Goal: Information Seeking & Learning: Learn about a topic

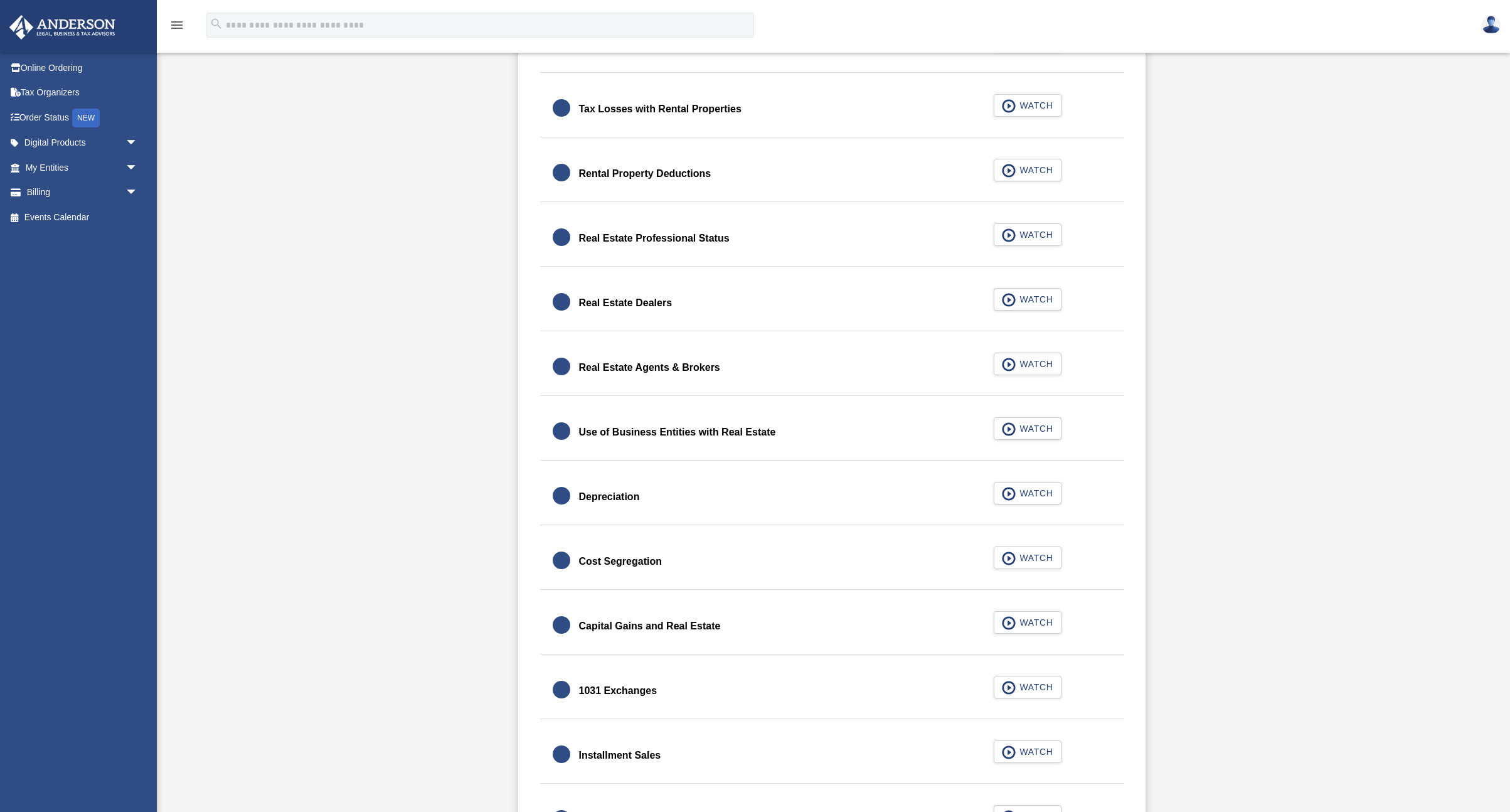
scroll to position [907, 0]
click at [1026, 364] on span "WATCH" at bounding box center [1034, 363] width 37 height 12
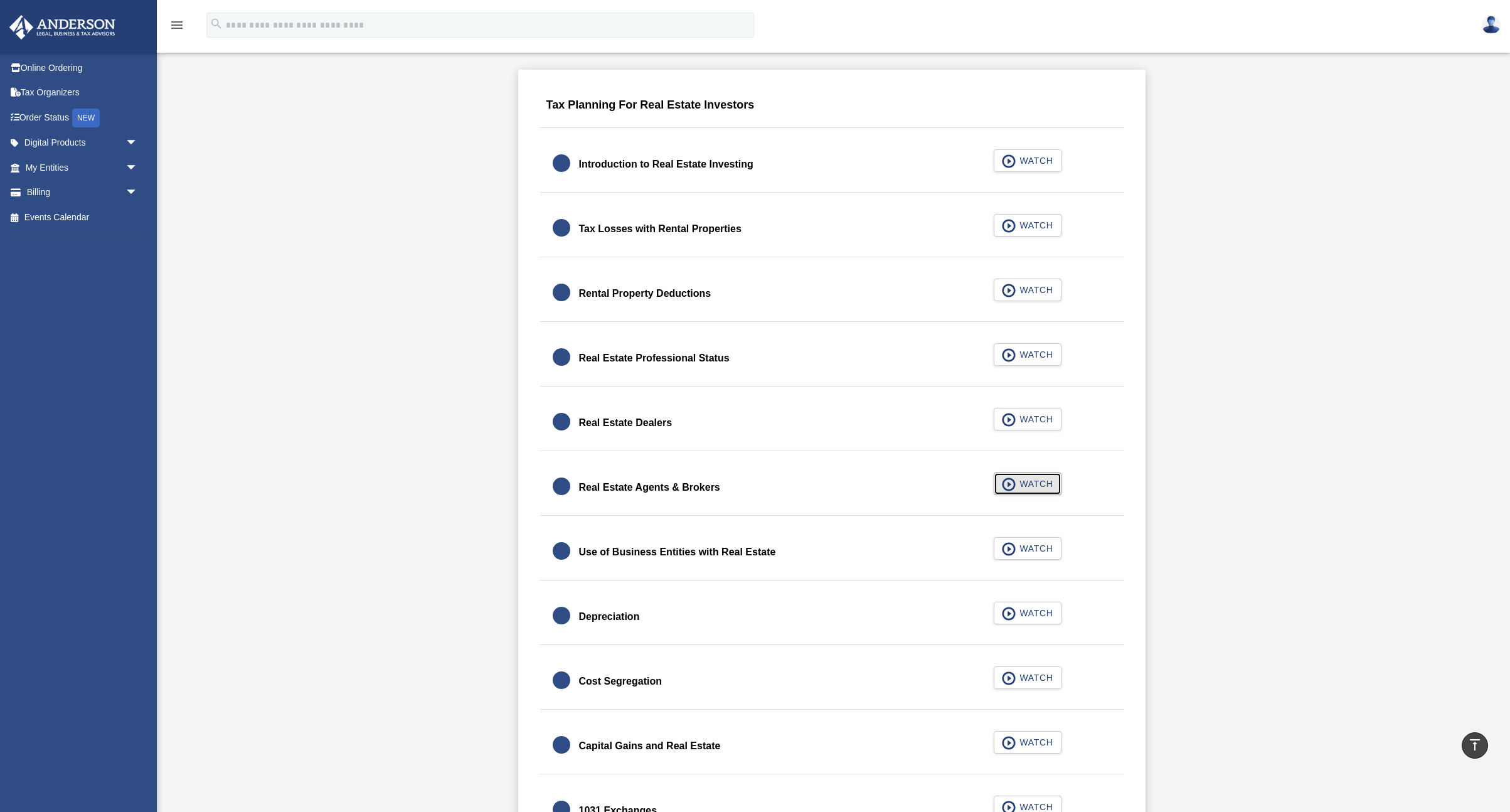
scroll to position [762, 0]
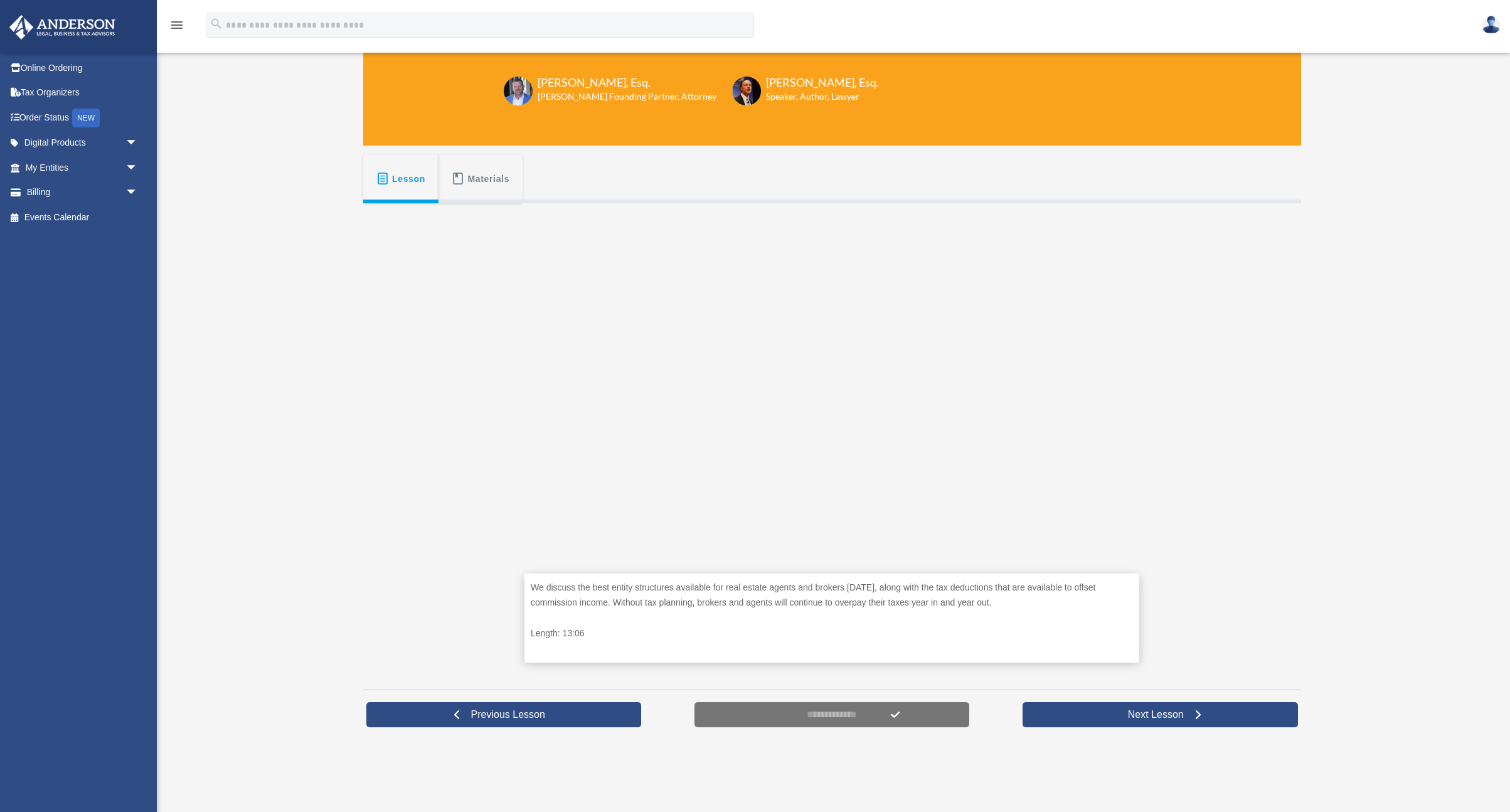
scroll to position [133, 0]
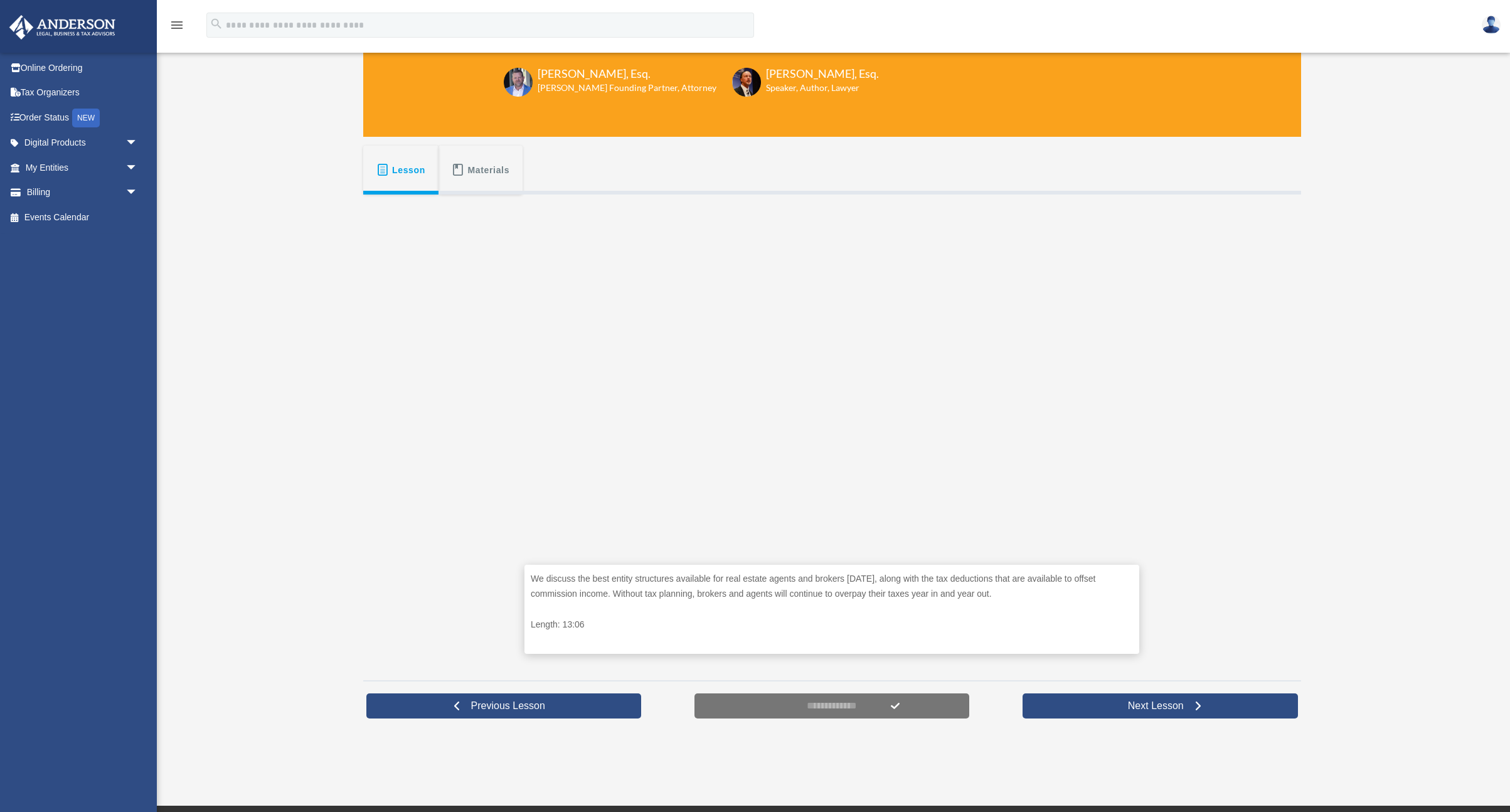
click at [1296, 514] on div "We discuss the best entity structures available for real estate agents and brok…" at bounding box center [832, 432] width 938 height 477
click at [1262, 394] on div "We discuss the best entity structures available for real estate agents and brok…" at bounding box center [832, 432] width 938 height 477
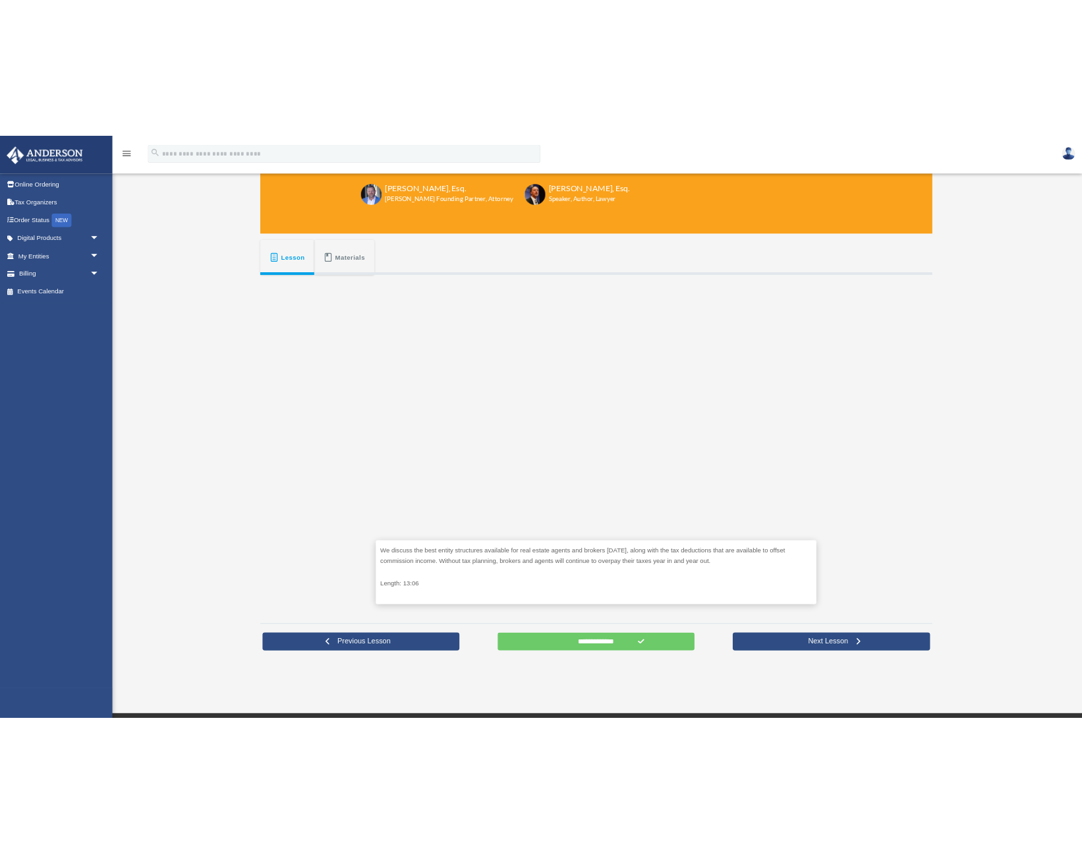
scroll to position [119, 0]
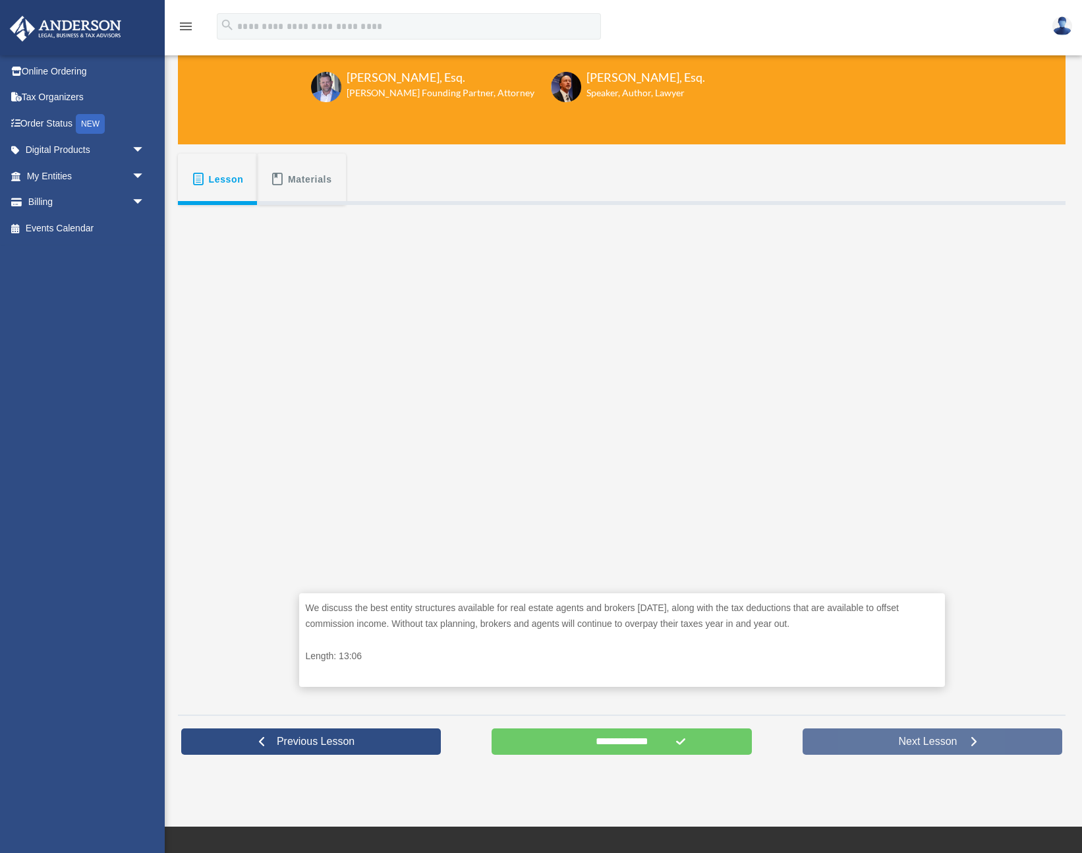
click at [883, 735] on link "Next Lesson" at bounding box center [933, 741] width 260 height 26
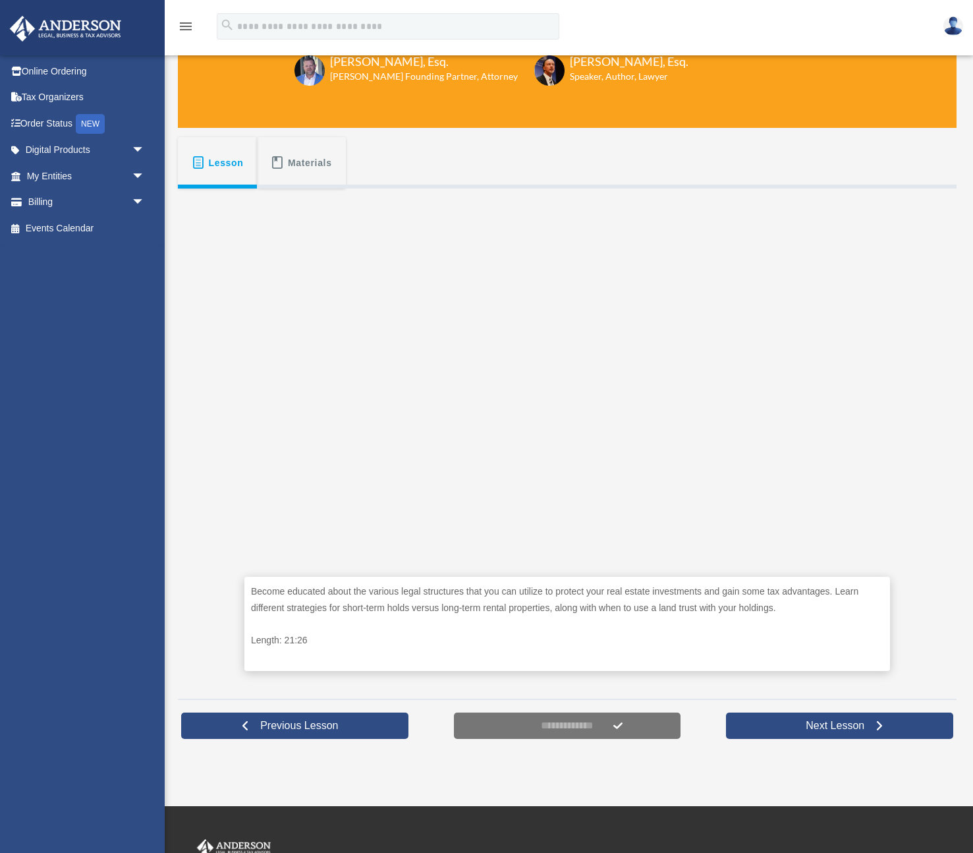
scroll to position [154, 0]
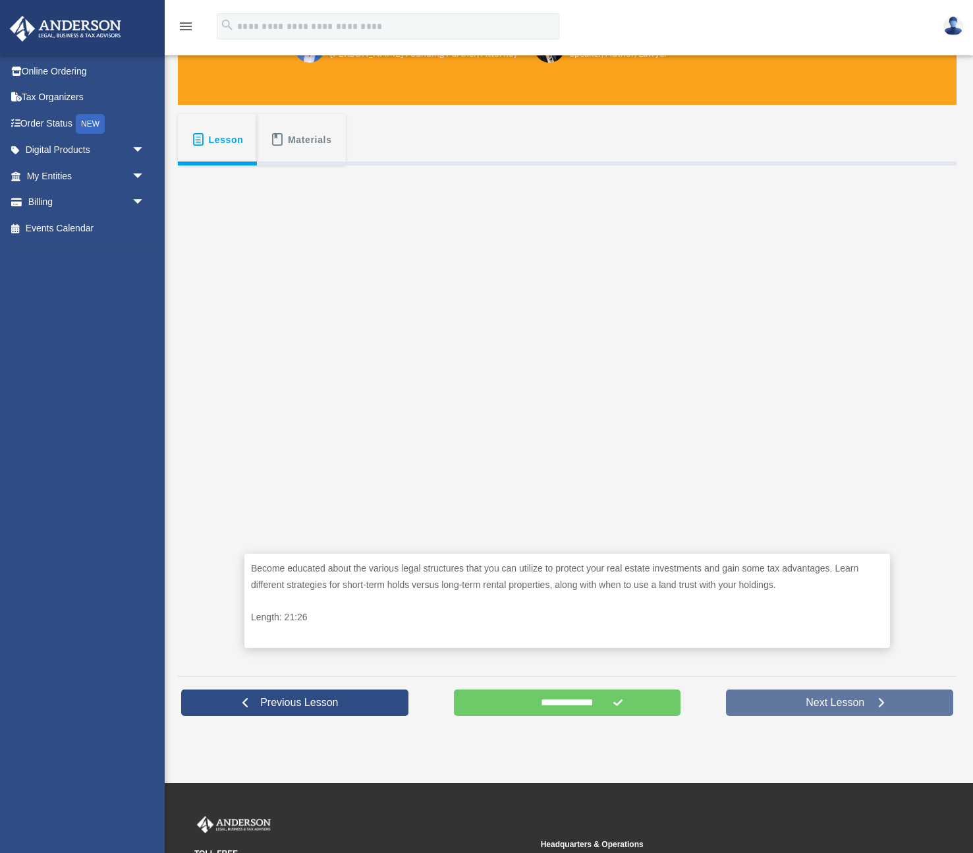
click at [815, 698] on span "Next Lesson" at bounding box center [835, 702] width 80 height 13
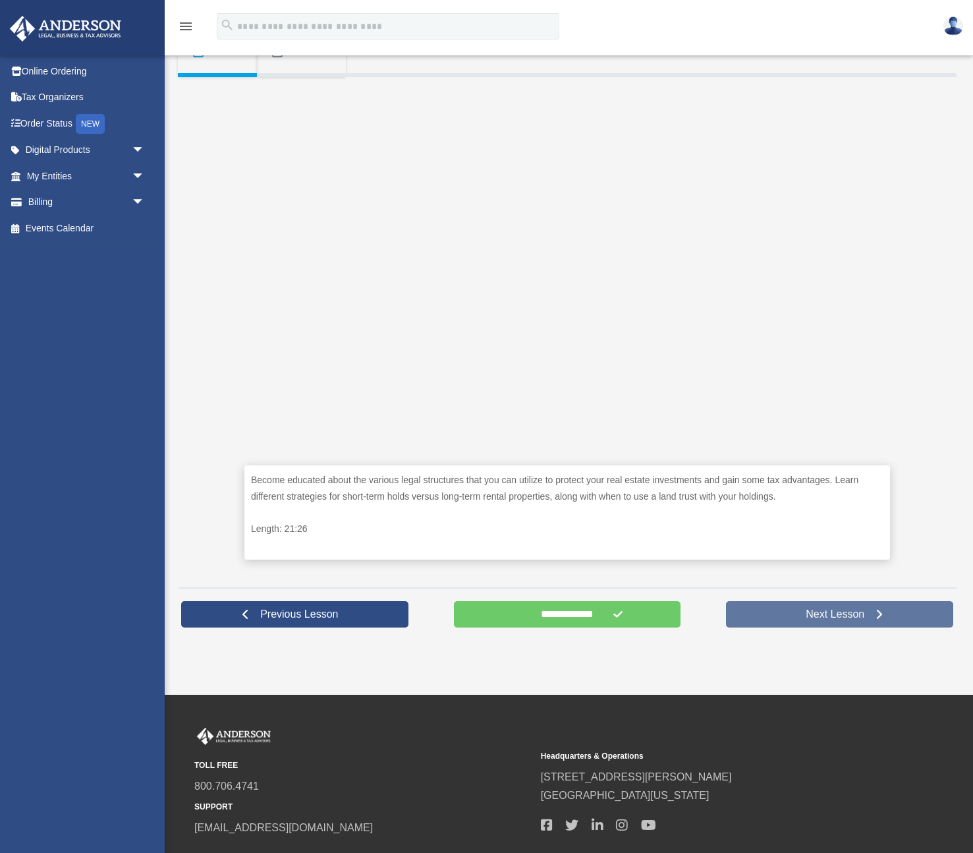
scroll to position [244, 0]
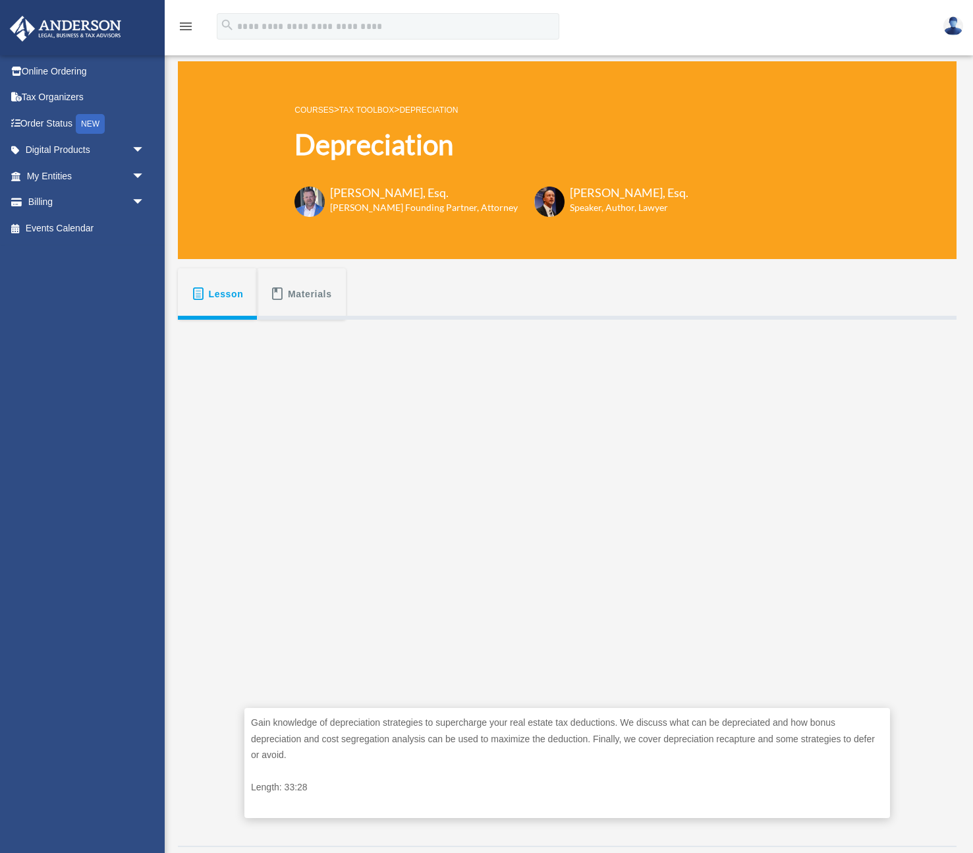
click at [188, 28] on icon "menu" at bounding box center [186, 26] width 16 height 16
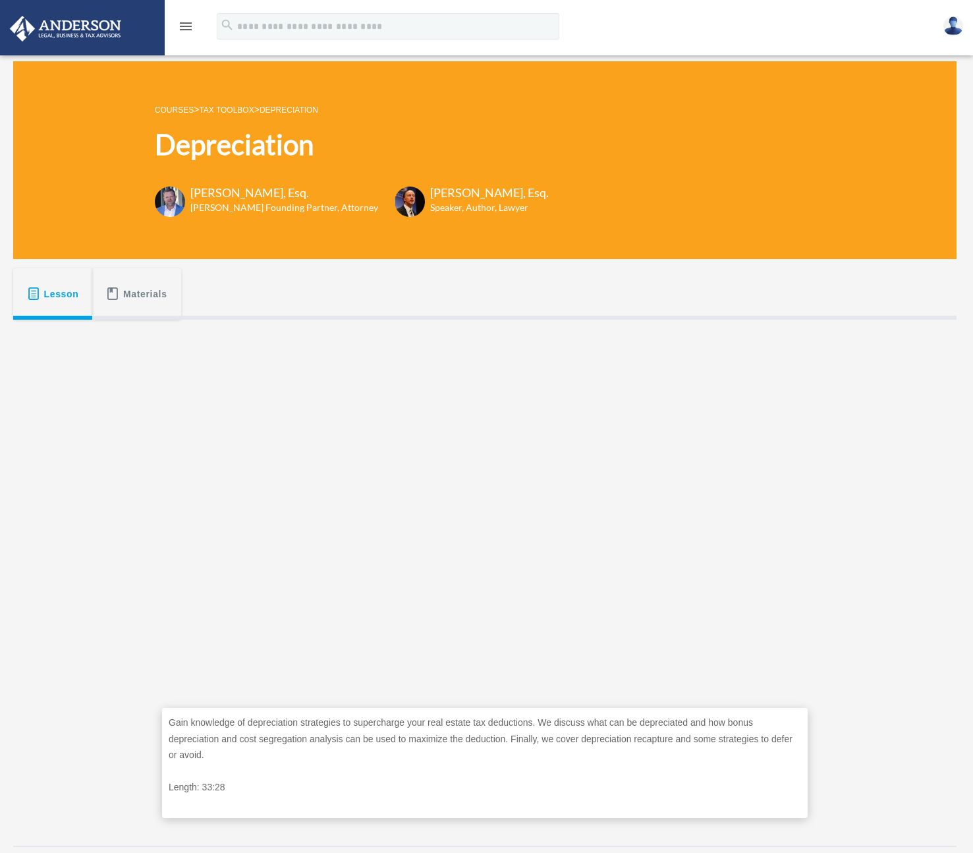
click at [183, 103] on p "COURSES > Tax Toolbox > Depreciation" at bounding box center [352, 109] width 394 height 16
click at [241, 110] on link "Tax Toolbox" at bounding box center [226, 109] width 55 height 9
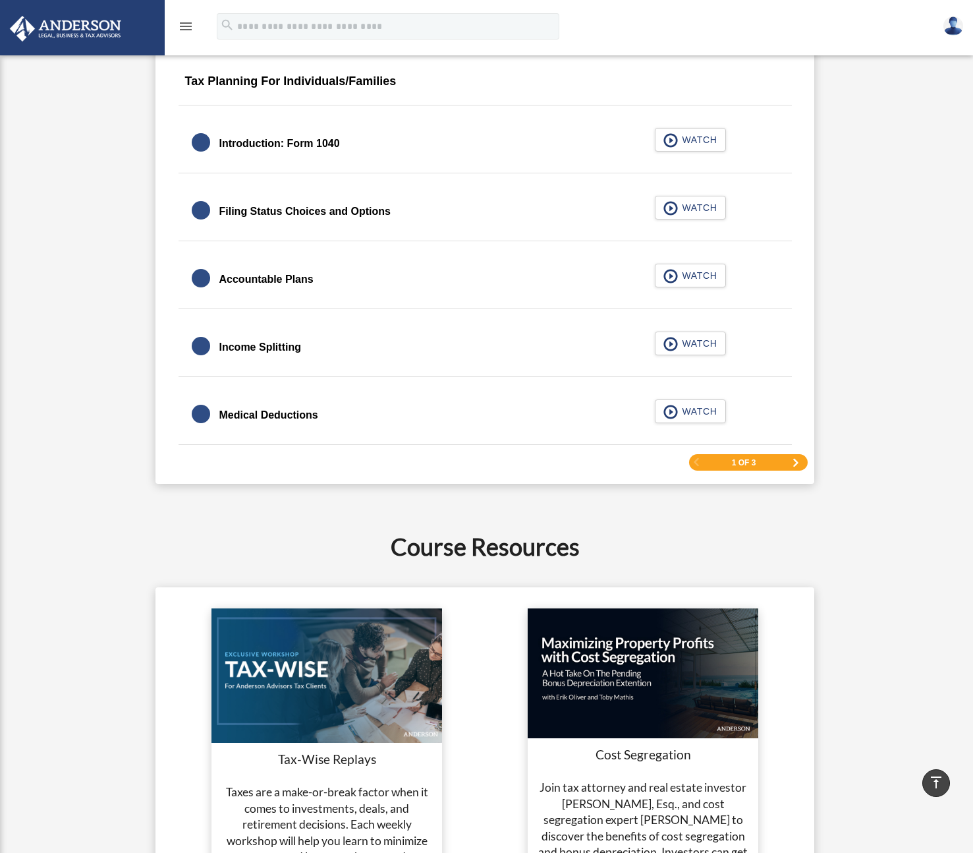
scroll to position [1883, 0]
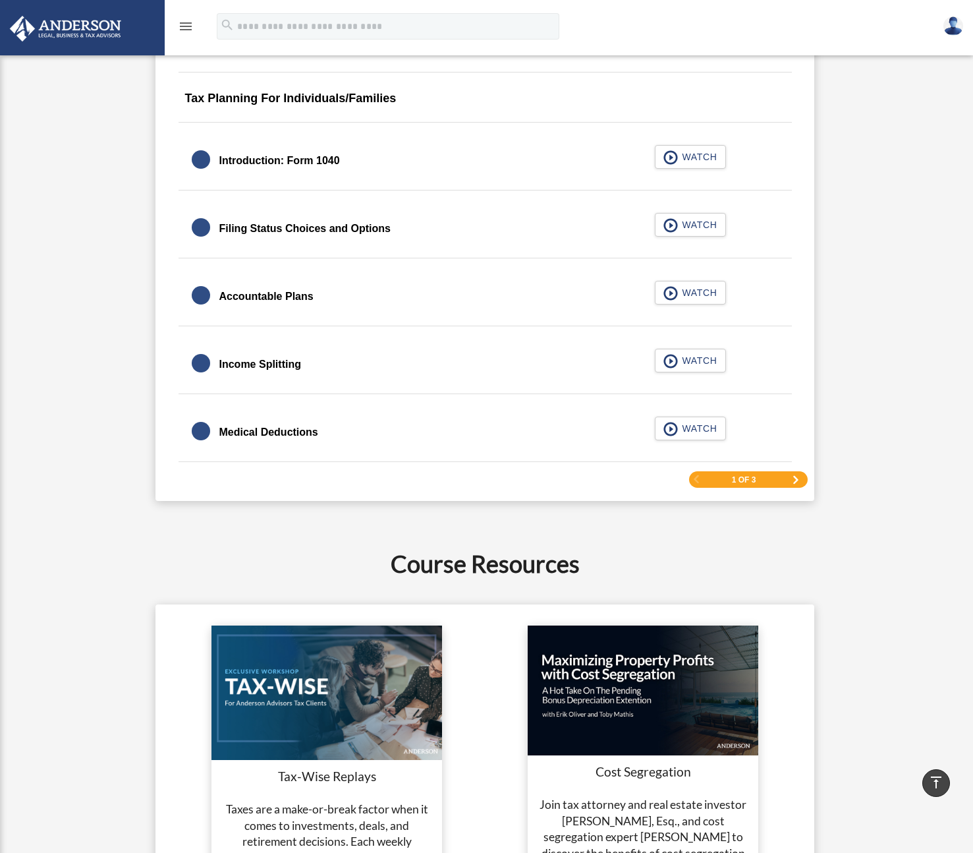
click at [704, 424] on span "WATCH" at bounding box center [697, 428] width 39 height 13
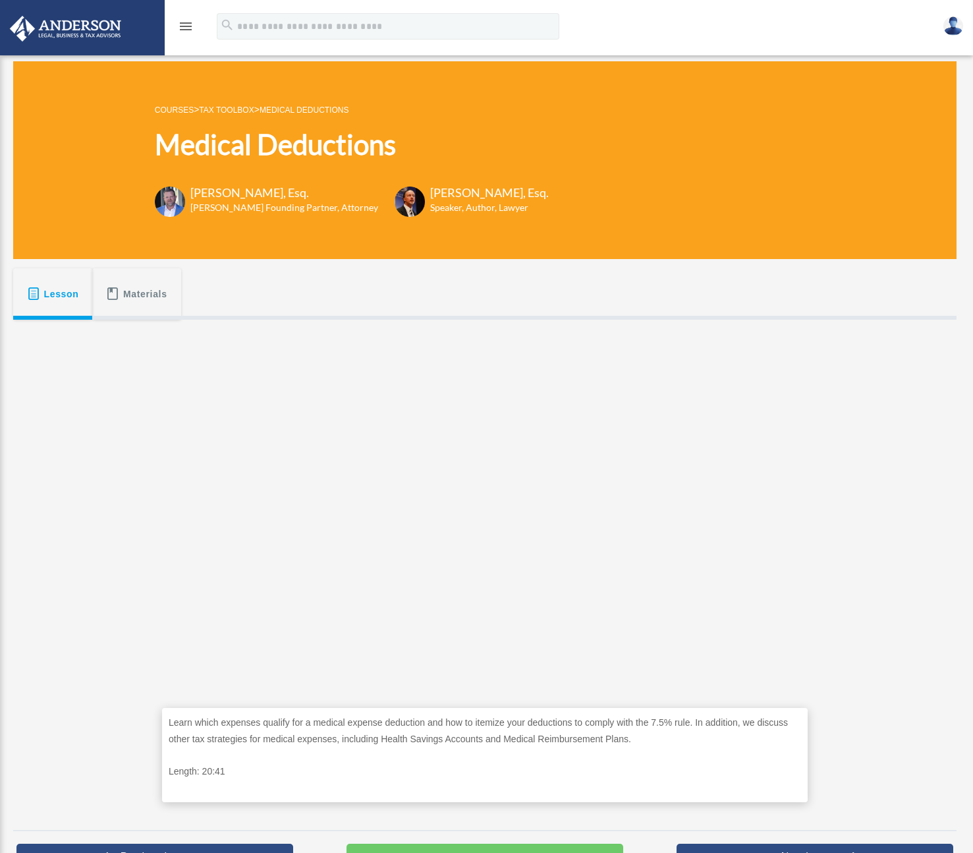
click at [58, 291] on span "Lesson" at bounding box center [61, 294] width 35 height 24
click at [237, 115] on p "COURSES > Tax Toolbox > Medical Deductions" at bounding box center [352, 109] width 394 height 16
click at [237, 111] on link "Tax Toolbox" at bounding box center [226, 109] width 55 height 9
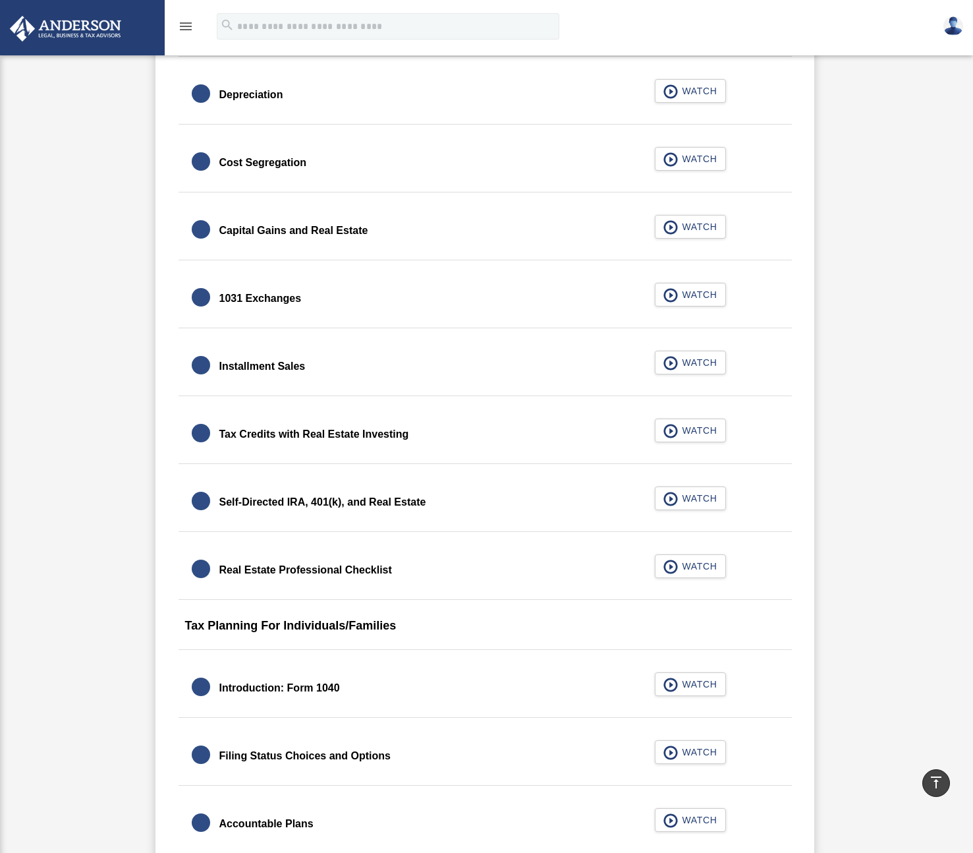
scroll to position [1357, 0]
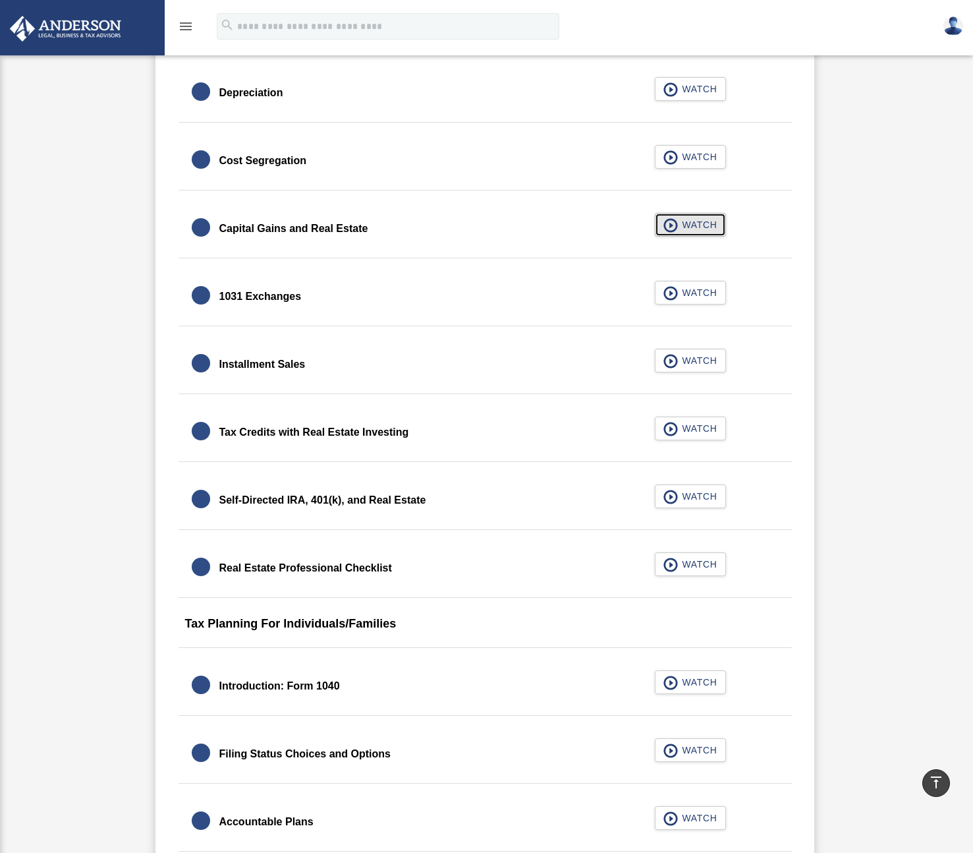
click at [684, 225] on span "WATCH" at bounding box center [697, 224] width 39 height 13
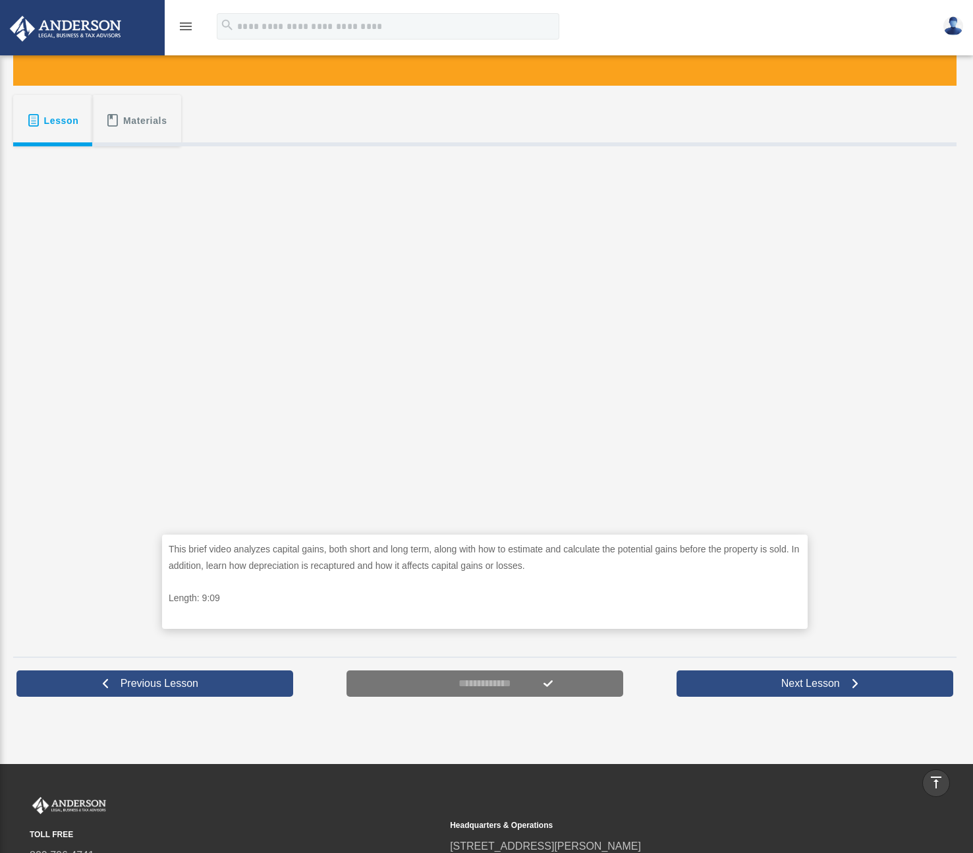
scroll to position [167, 0]
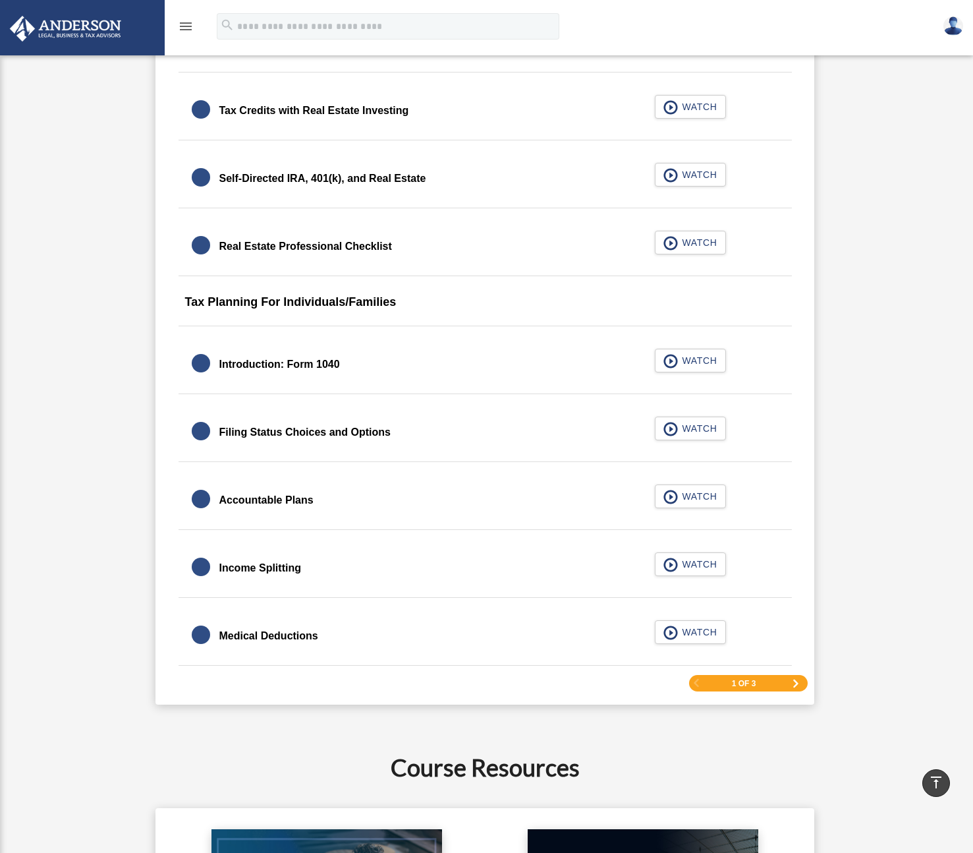
scroll to position [1690, 0]
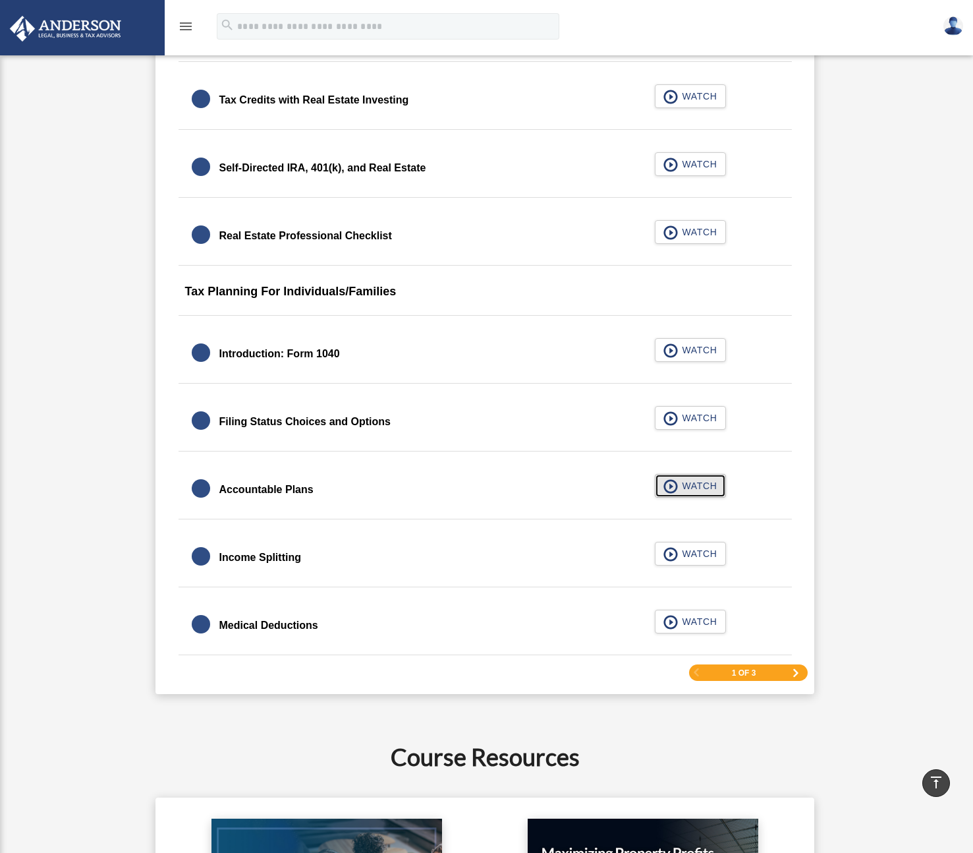
click at [687, 483] on span "WATCH" at bounding box center [697, 485] width 39 height 13
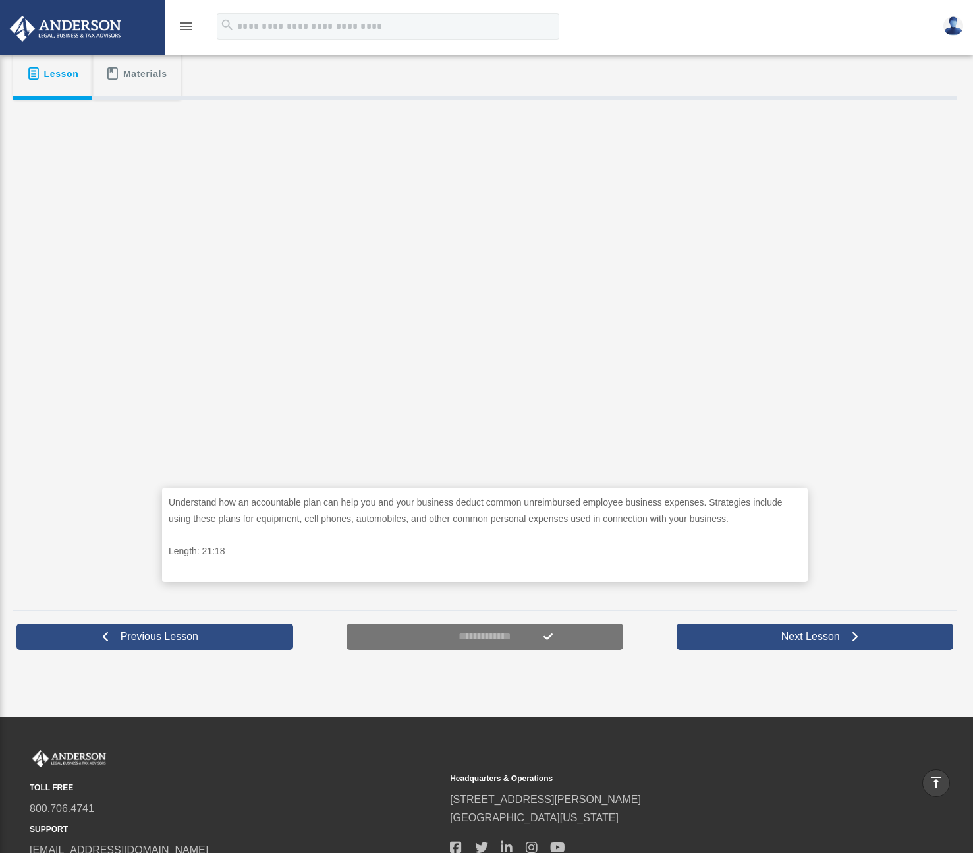
scroll to position [217, 0]
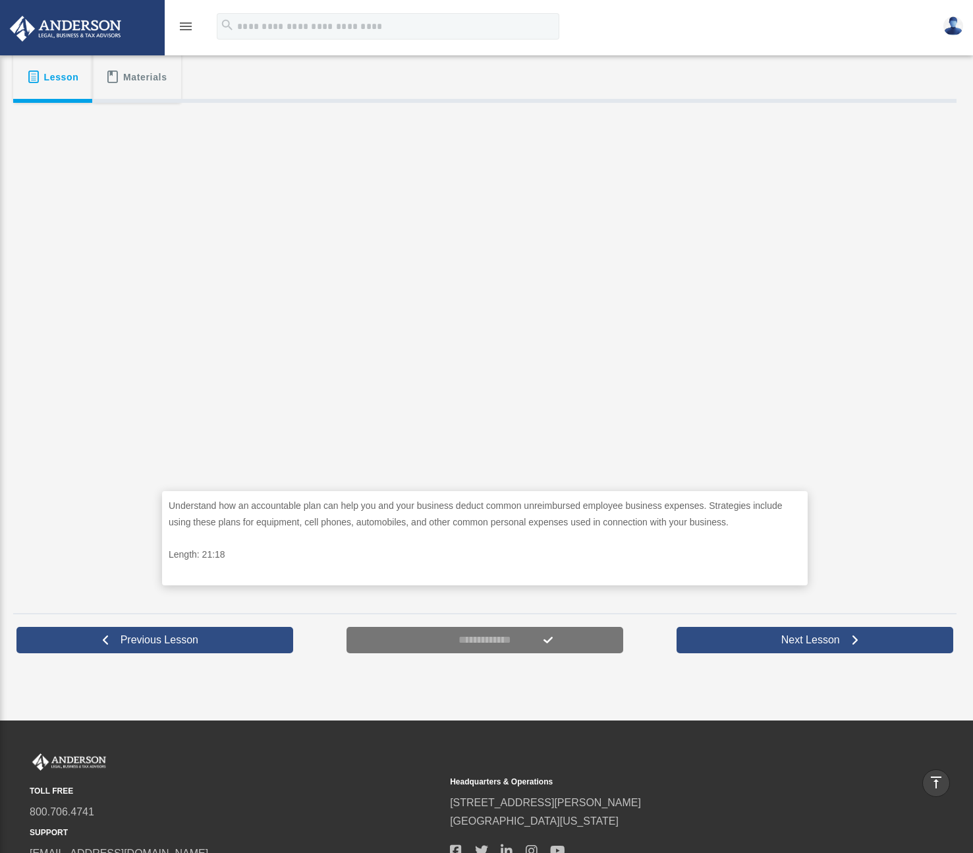
click at [863, 370] on div "Understand how an accountable plan can help you and your business deduct common…" at bounding box center [485, 353] width 944 height 501
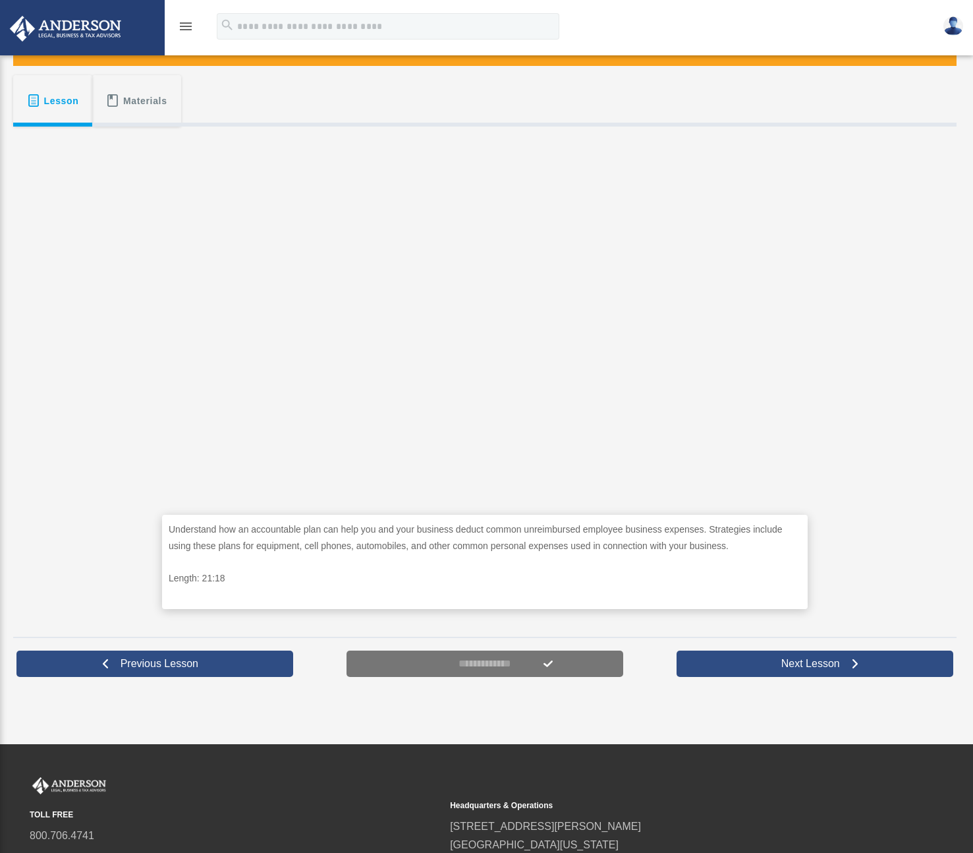
scroll to position [194, 0]
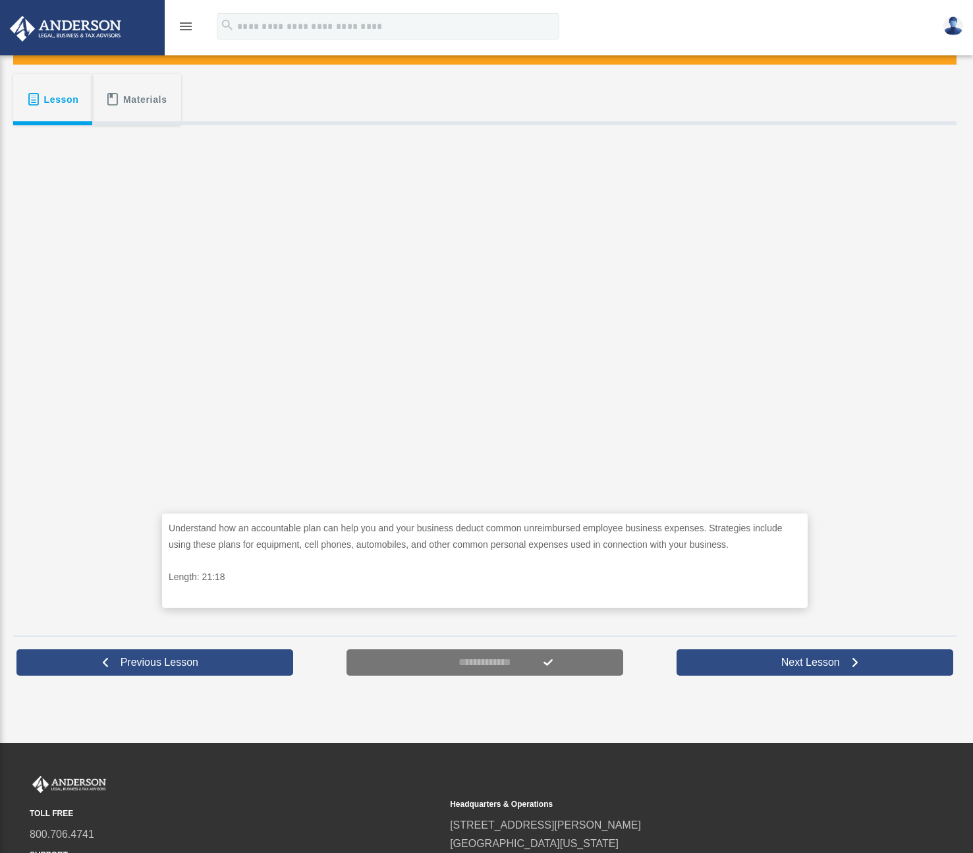
click at [284, 548] on p "Understand how an accountable plan can help you and your business deduct common…" at bounding box center [485, 536] width 633 height 32
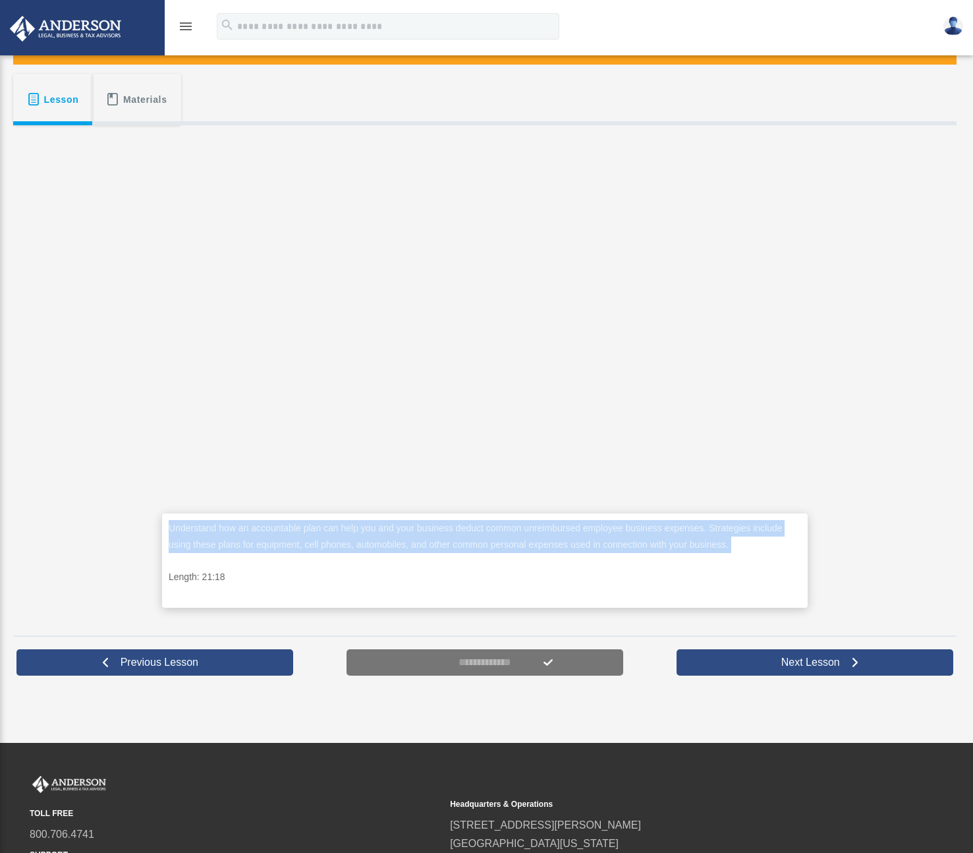
click at [284, 548] on p "Understand how an accountable plan can help you and your business deduct common…" at bounding box center [485, 536] width 633 height 32
click at [285, 546] on p "Understand how an accountable plan can help you and your business deduct common…" at bounding box center [485, 536] width 633 height 32
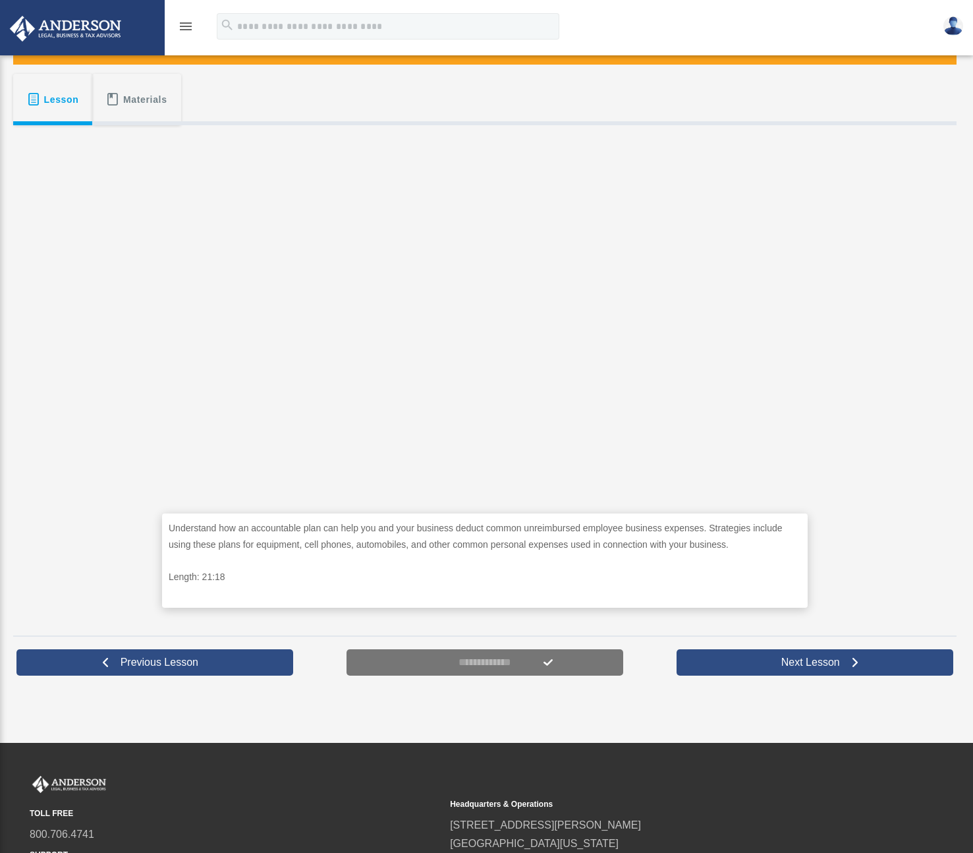
click at [285, 543] on p "Understand how an accountable plan can help you and your business deduct common…" at bounding box center [485, 536] width 633 height 32
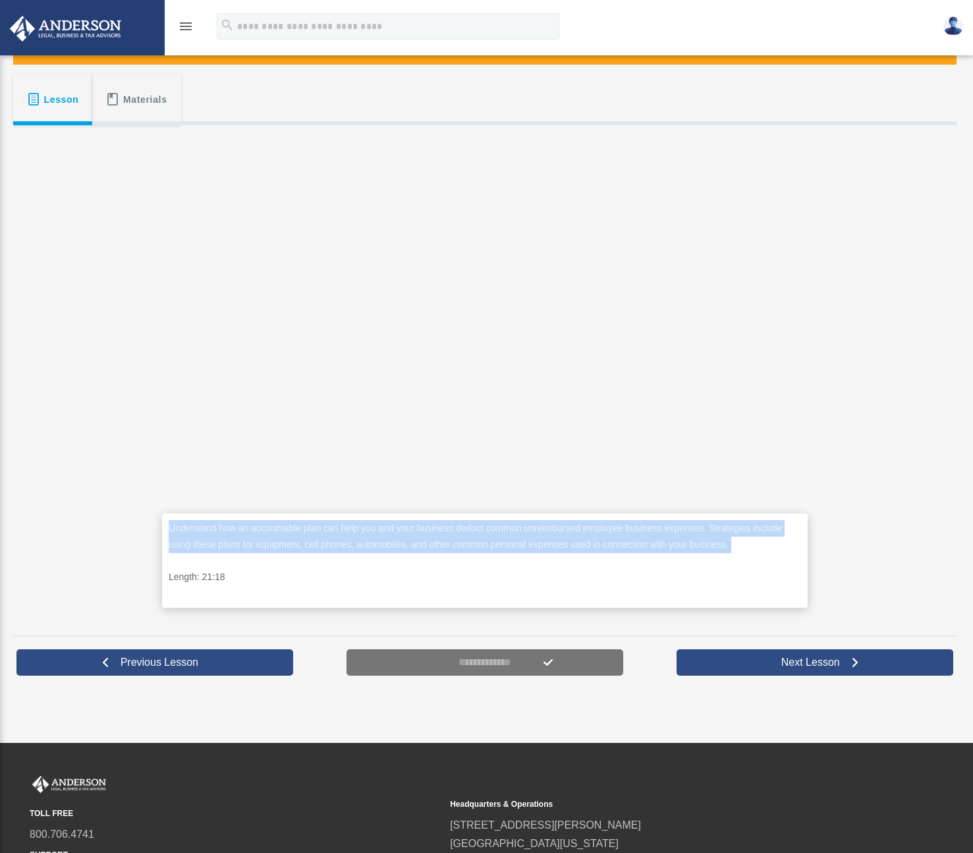
click at [285, 543] on p "Understand how an accountable plan can help you and your business deduct common…" at bounding box center [485, 536] width 633 height 32
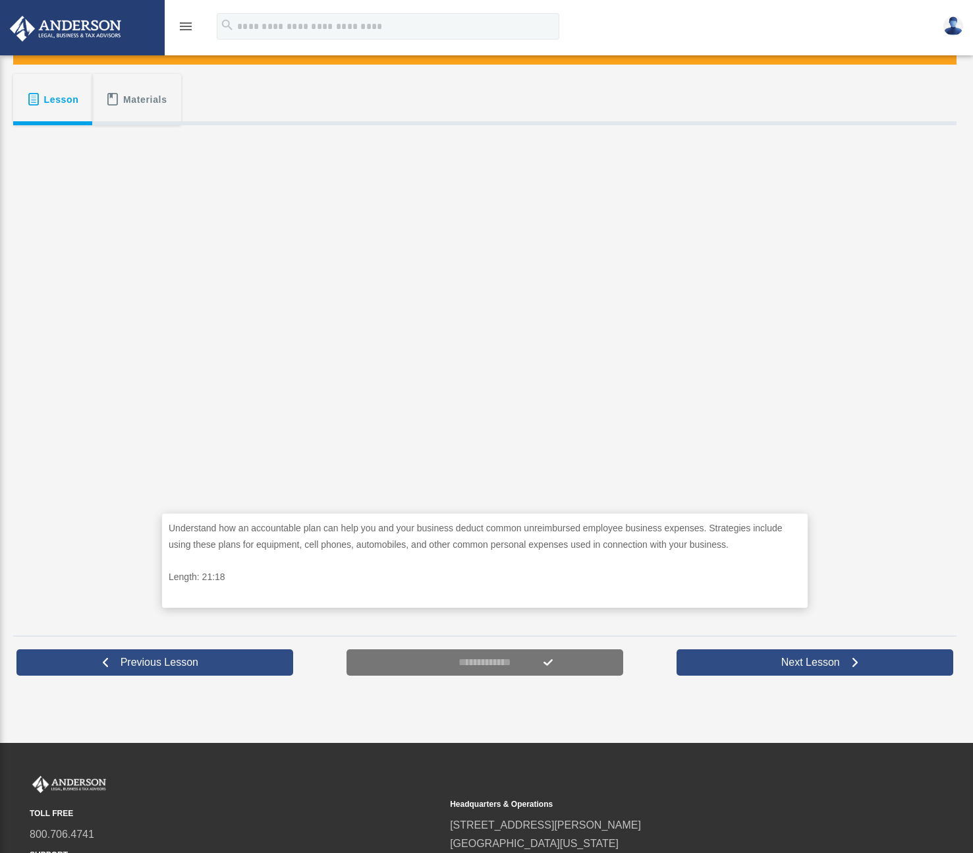
click at [138, 94] on span "Materials" at bounding box center [145, 100] width 44 height 24
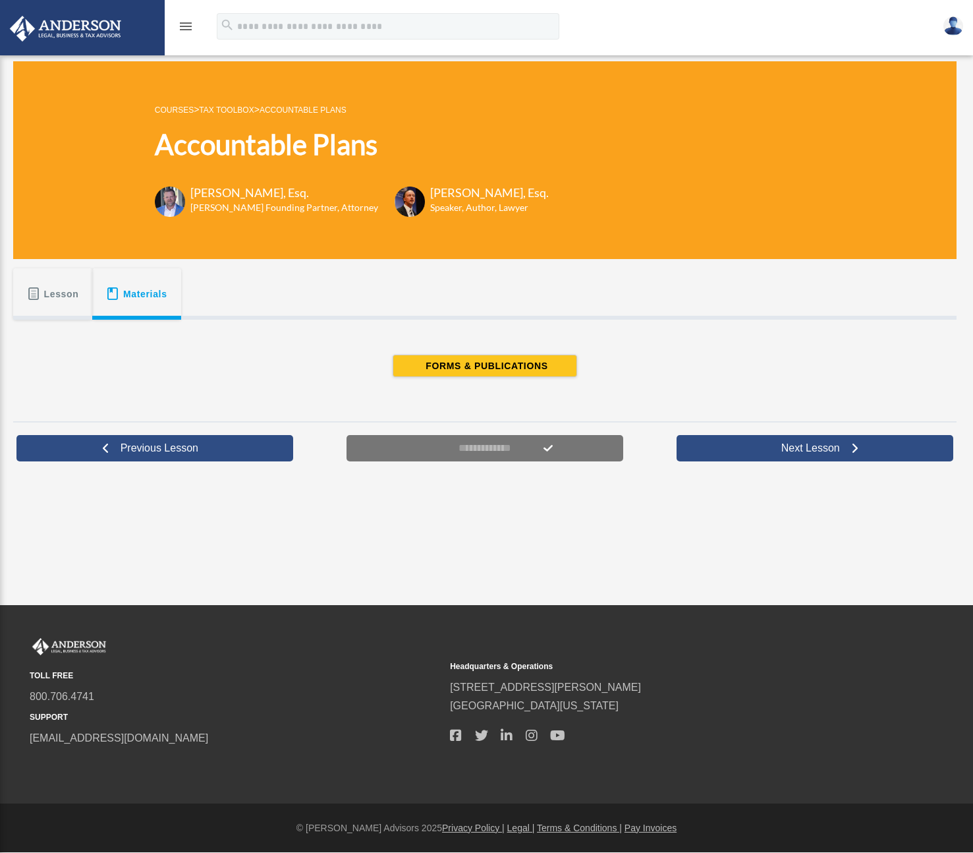
scroll to position [0, 0]
click at [53, 298] on span "Lesson" at bounding box center [61, 294] width 35 height 24
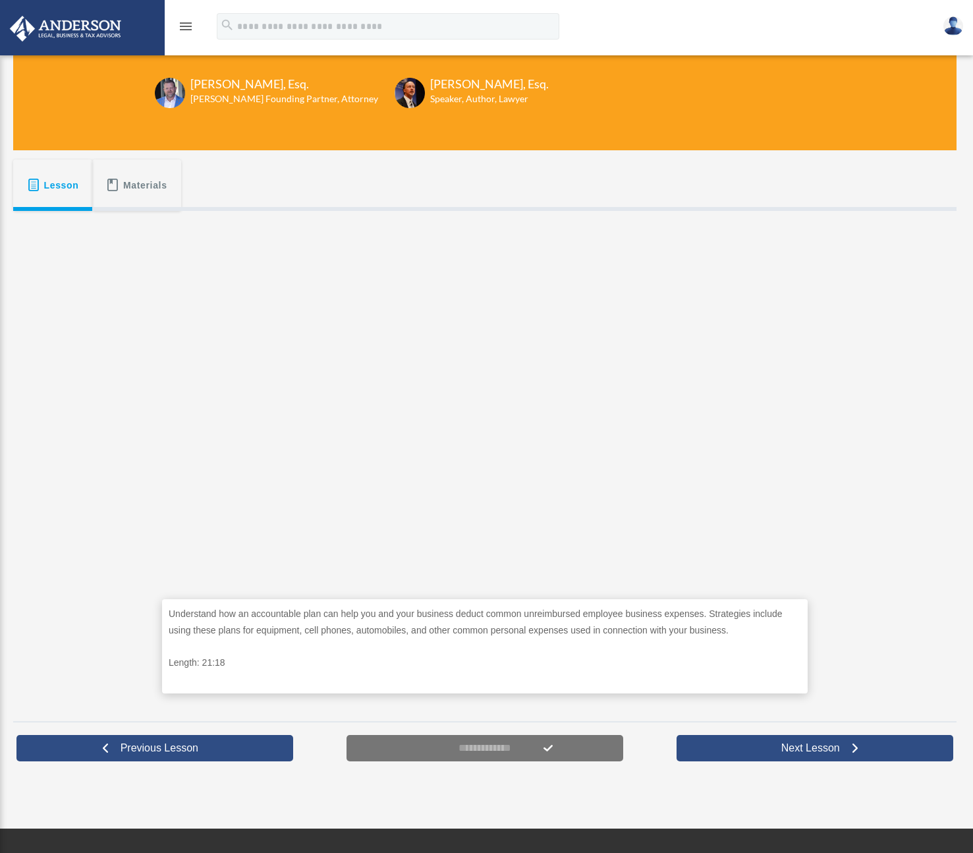
scroll to position [113, 0]
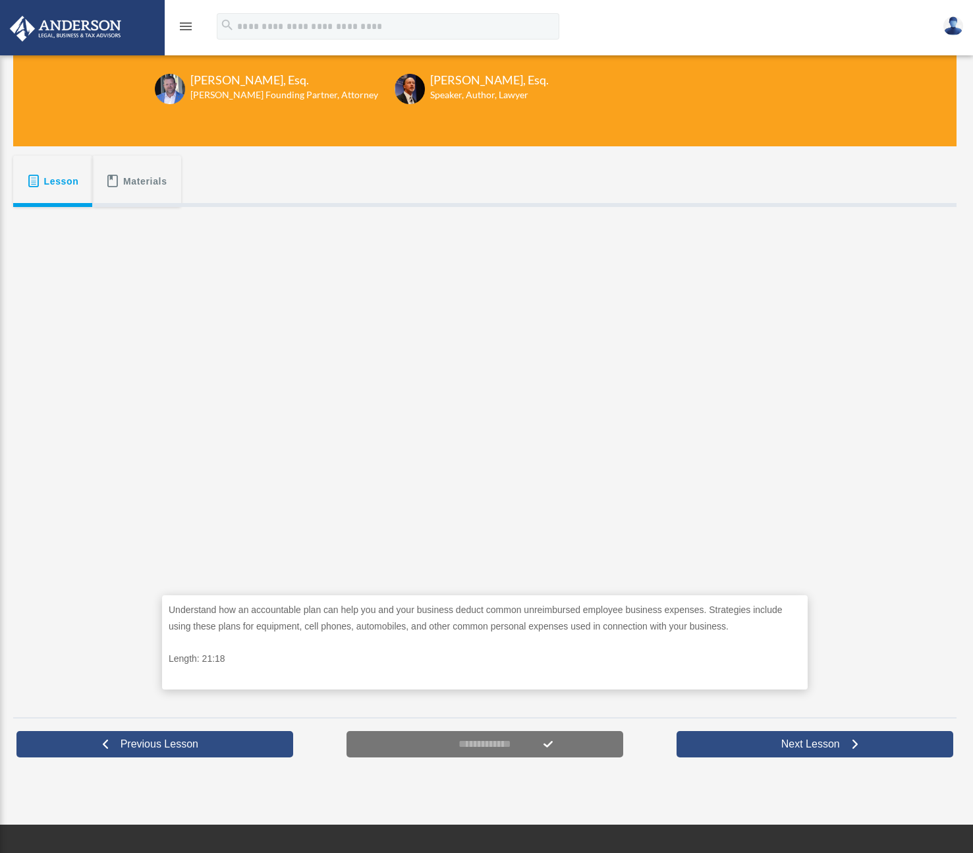
click at [884, 450] on div "Understand how an accountable plan can help you and your business deduct common…" at bounding box center [485, 457] width 944 height 501
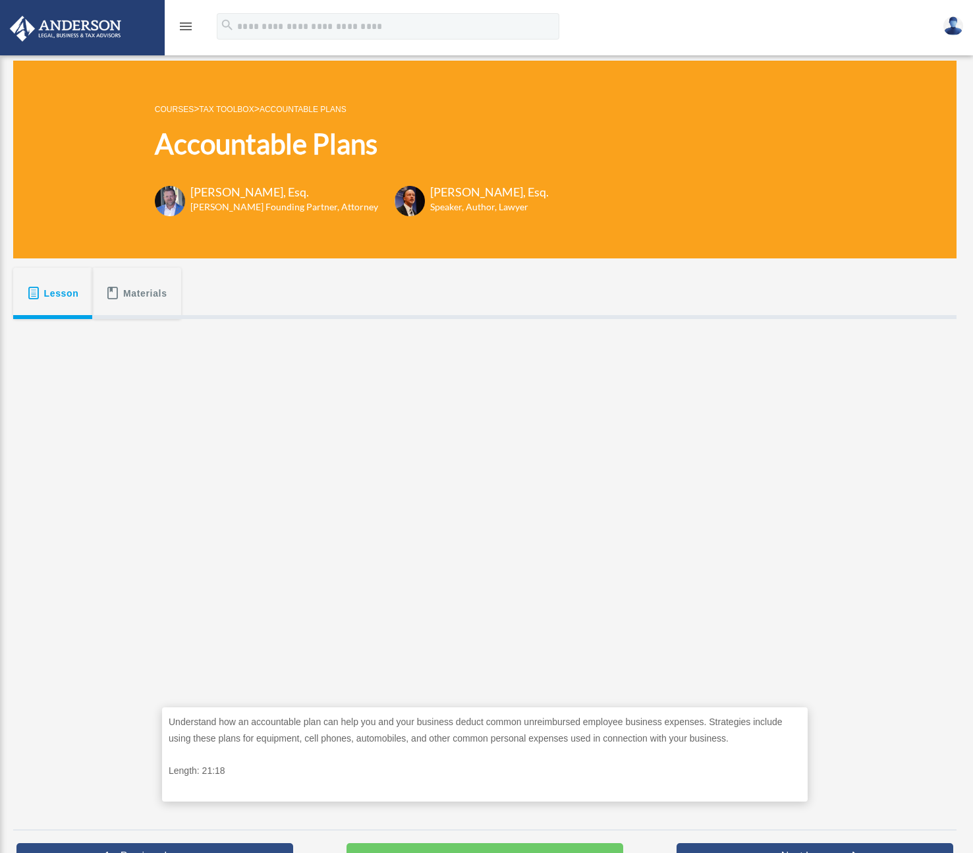
scroll to position [0, 0]
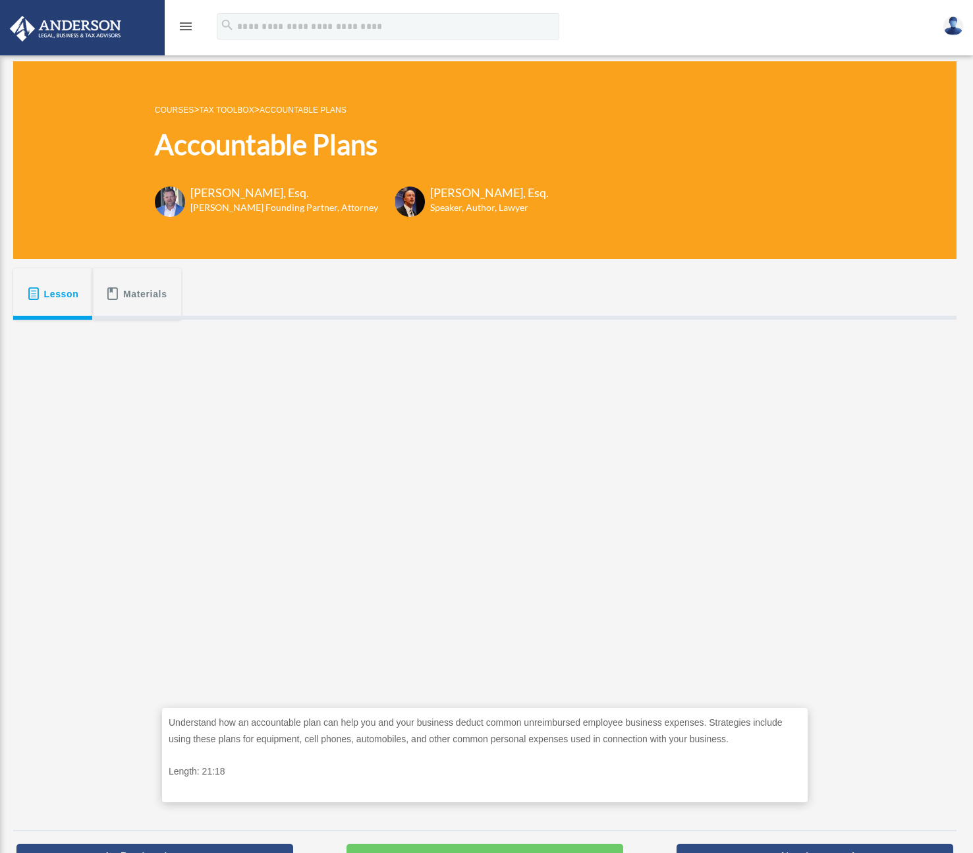
click at [219, 108] on link "Tax Toolbox" at bounding box center [226, 109] width 55 height 9
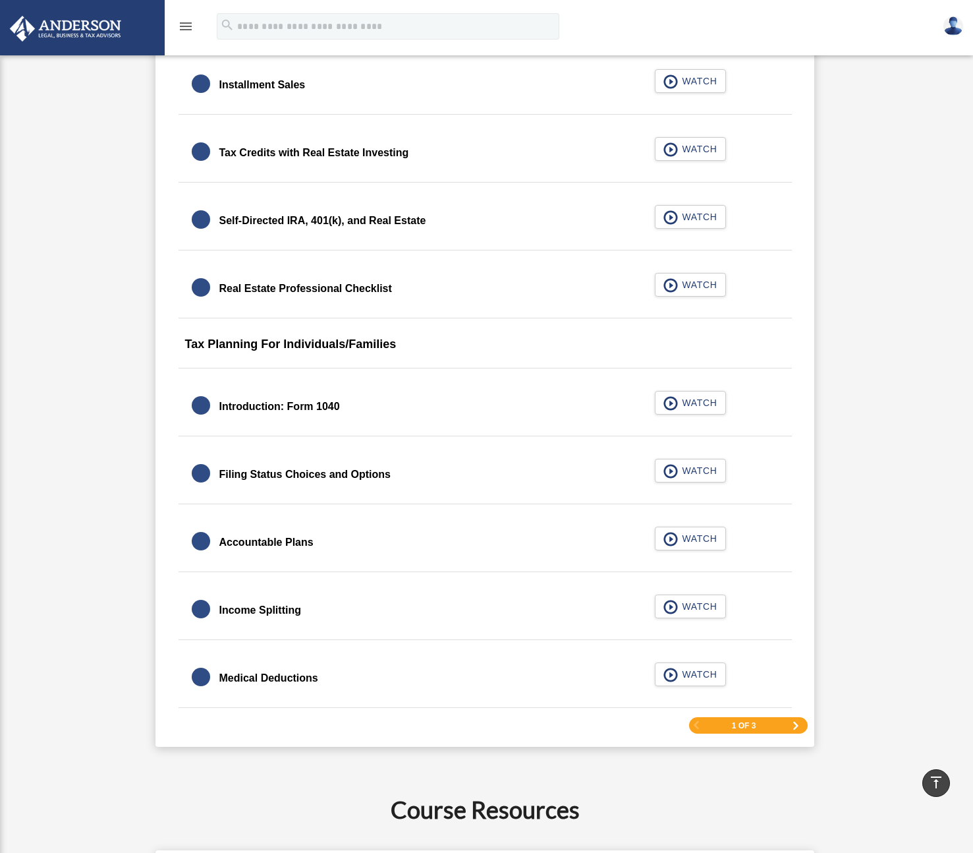
scroll to position [1638, 0]
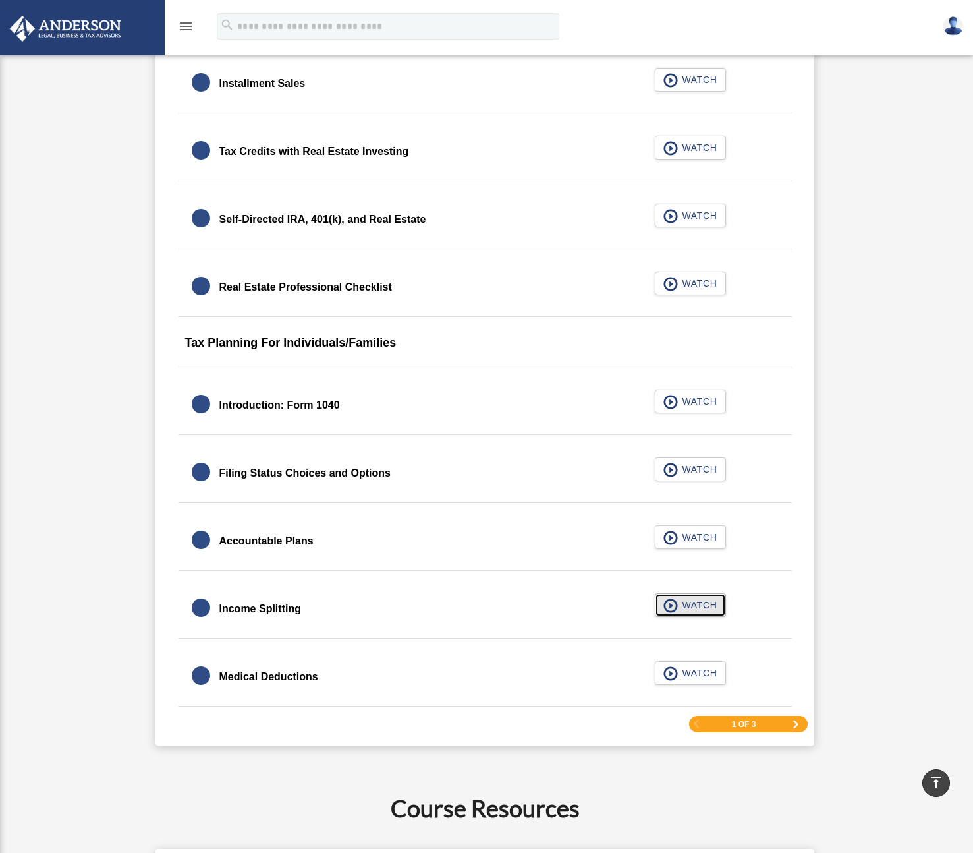
click at [674, 614] on button "WATCH" at bounding box center [690, 605] width 71 height 24
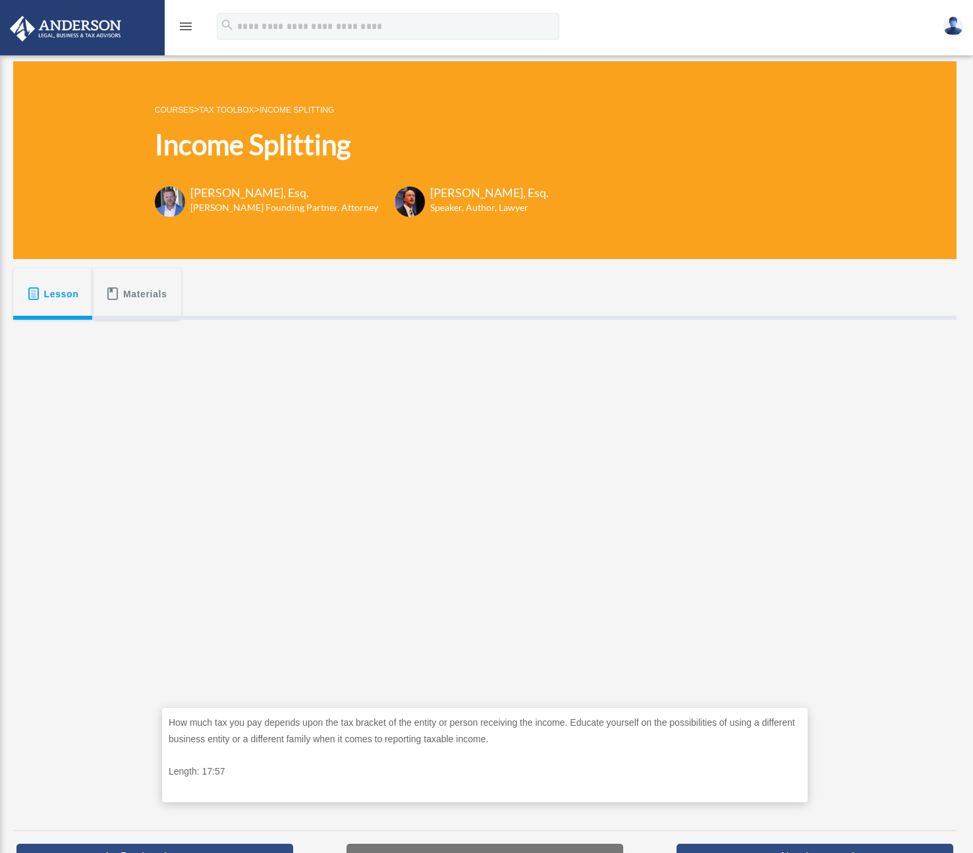
click at [868, 559] on div "How much tax you pay depends upon the tax bracket of the entity or person recei…" at bounding box center [485, 570] width 944 height 501
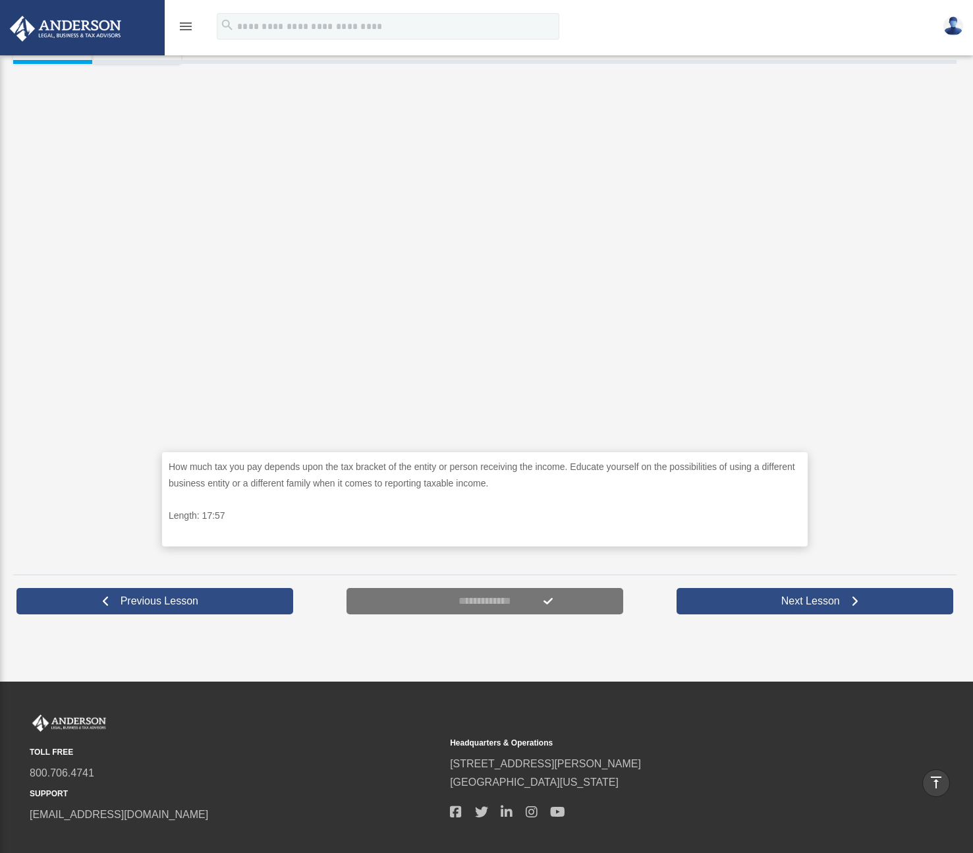
scroll to position [251, 0]
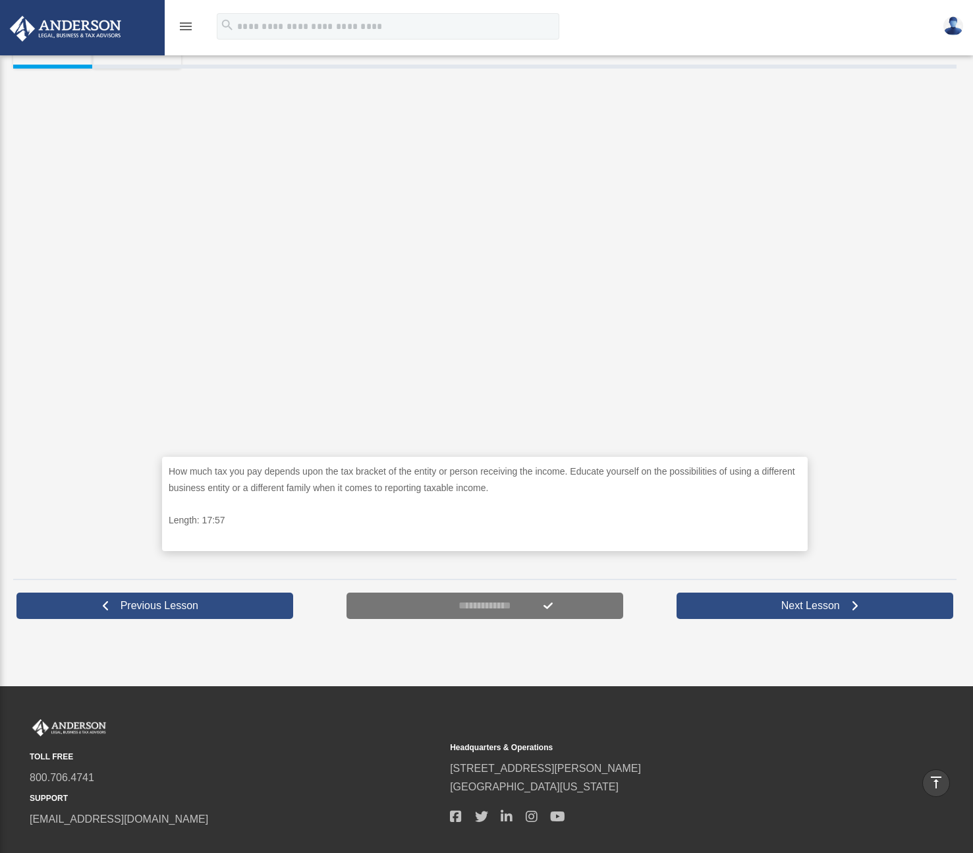
click at [905, 355] on div "How much tax you pay depends upon the tax bracket of the entity or person recei…" at bounding box center [485, 319] width 944 height 501
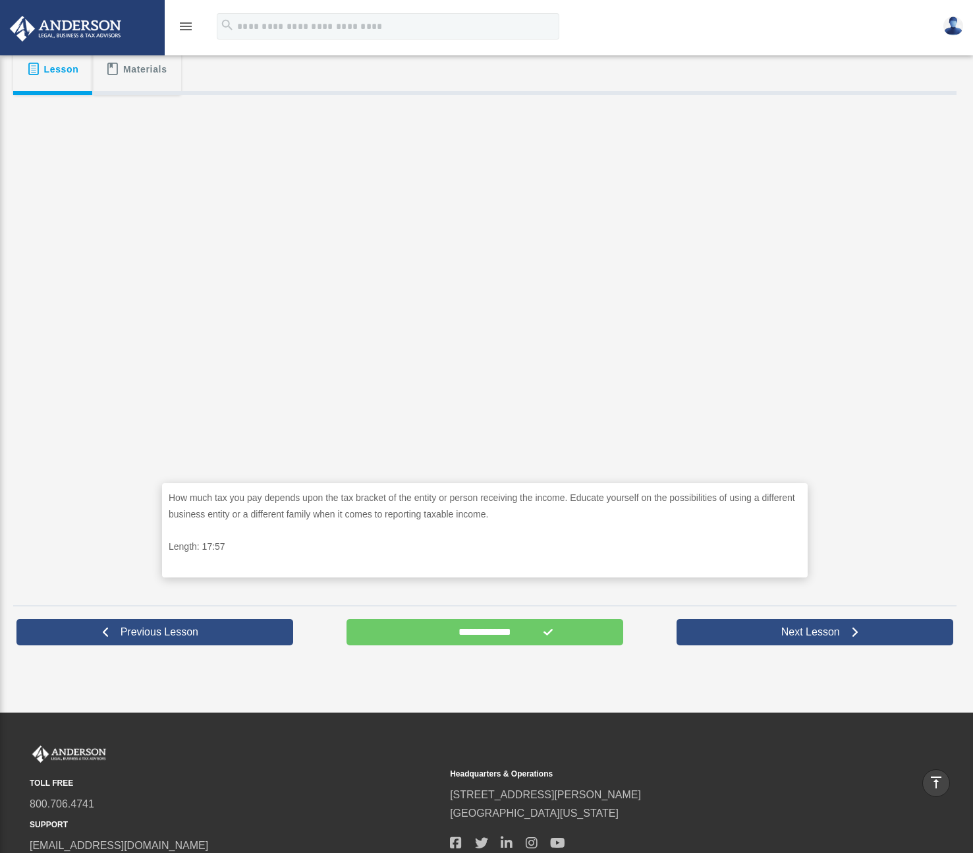
scroll to position [0, 0]
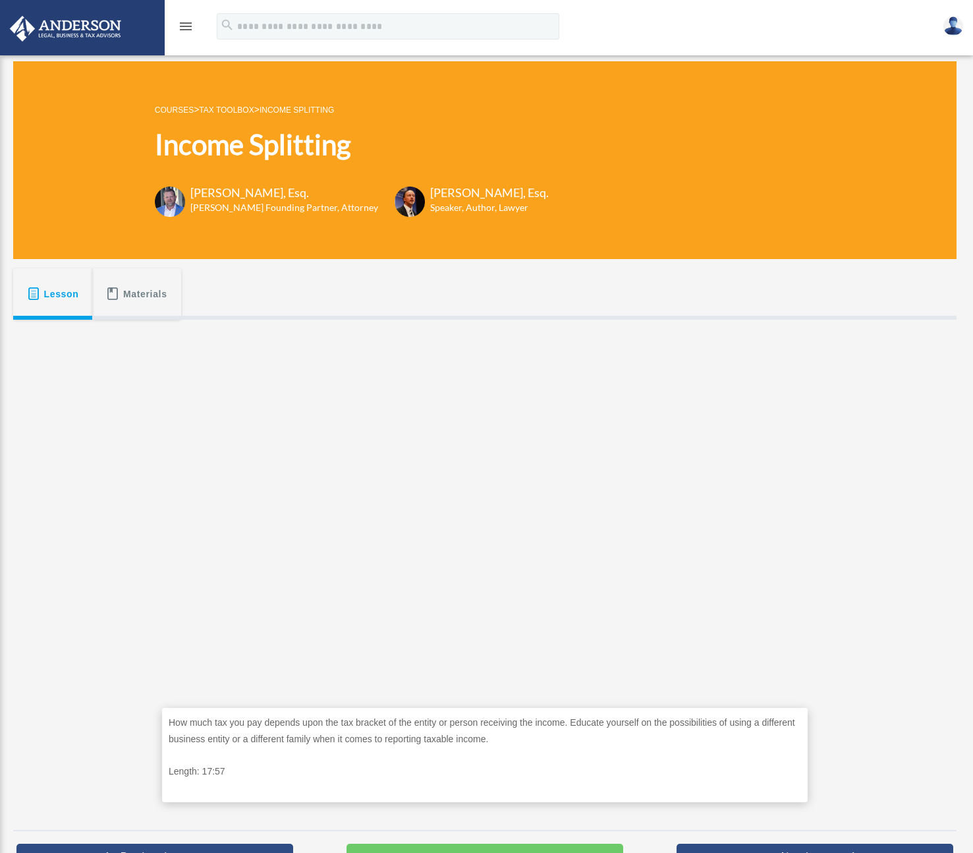
click at [287, 110] on link "Income Splitting" at bounding box center [297, 109] width 74 height 9
click at [223, 115] on p "COURSES > Tax Toolbox > Income Splitting" at bounding box center [352, 109] width 394 height 16
click at [229, 107] on link "Tax Toolbox" at bounding box center [226, 109] width 55 height 9
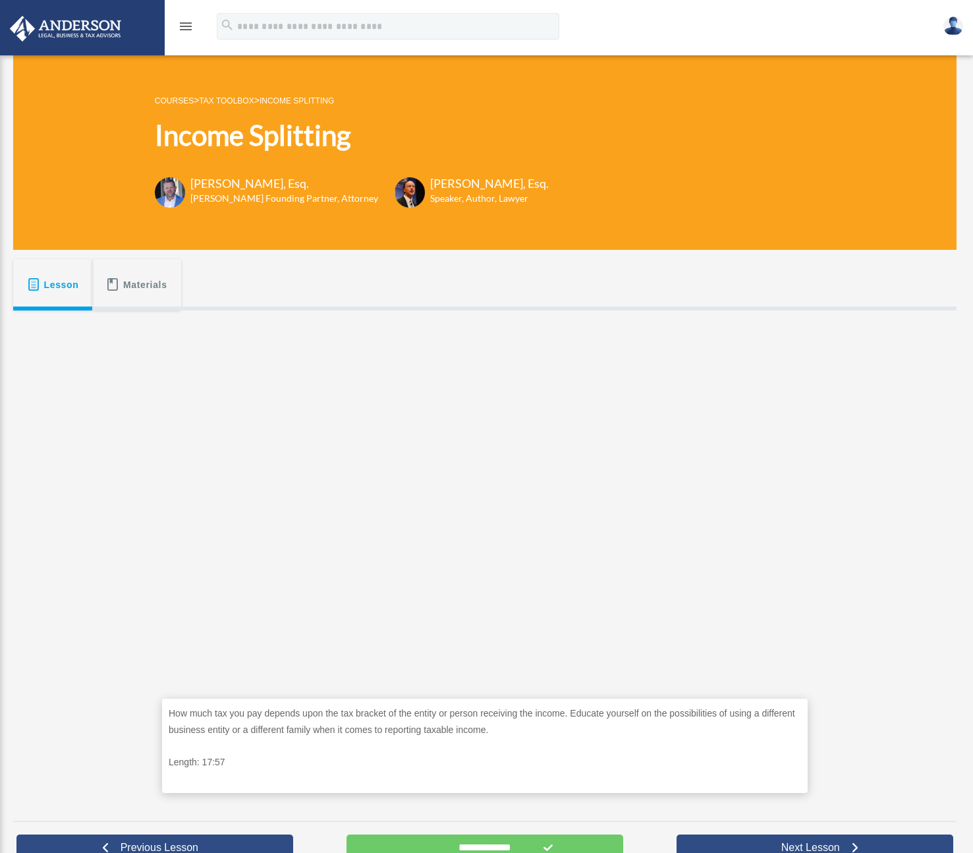
scroll to position [11, 0]
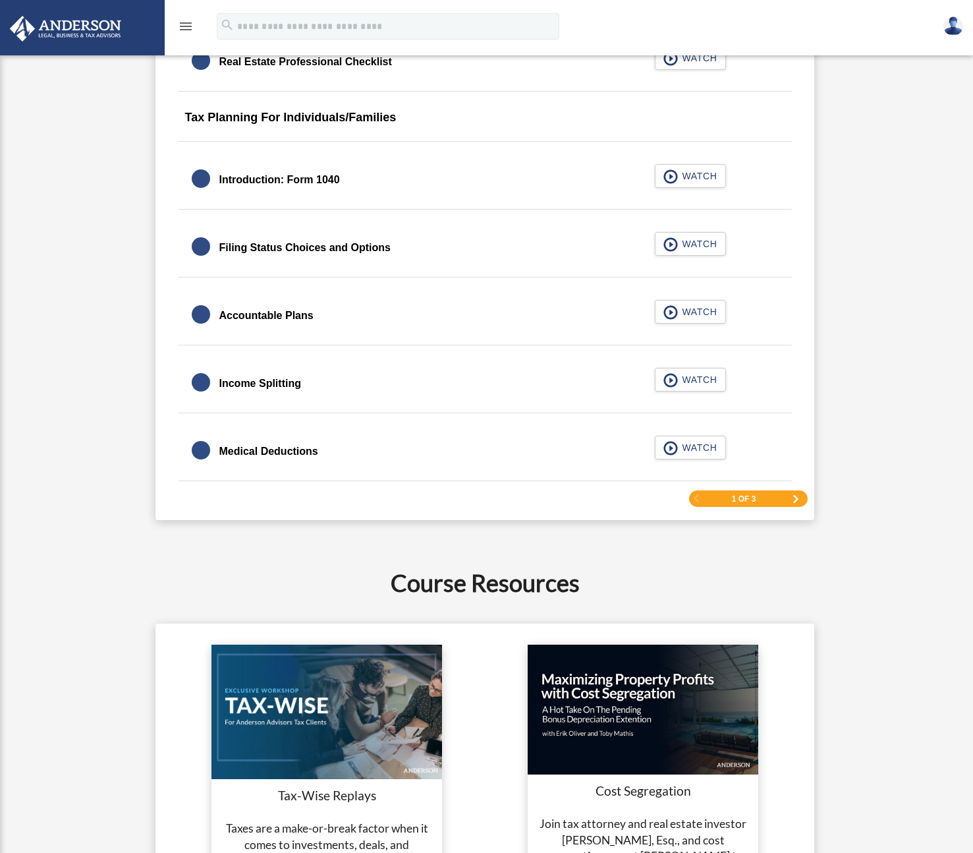
scroll to position [1871, 0]
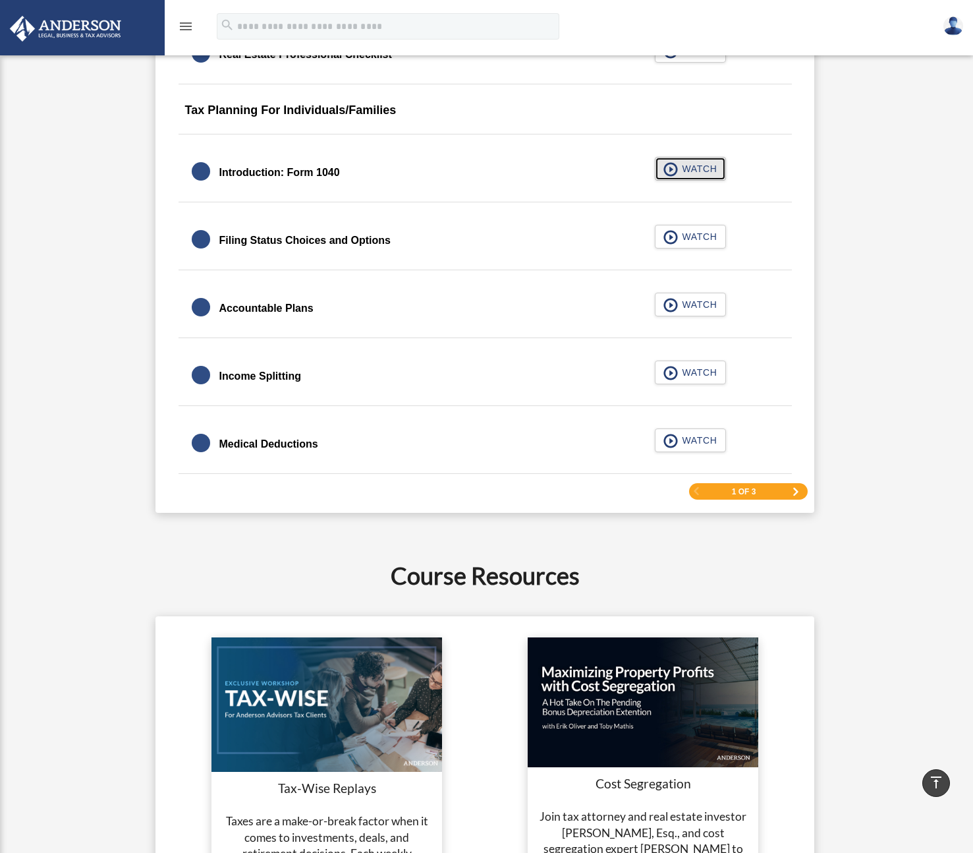
click at [704, 170] on span "WATCH" at bounding box center [697, 168] width 39 height 13
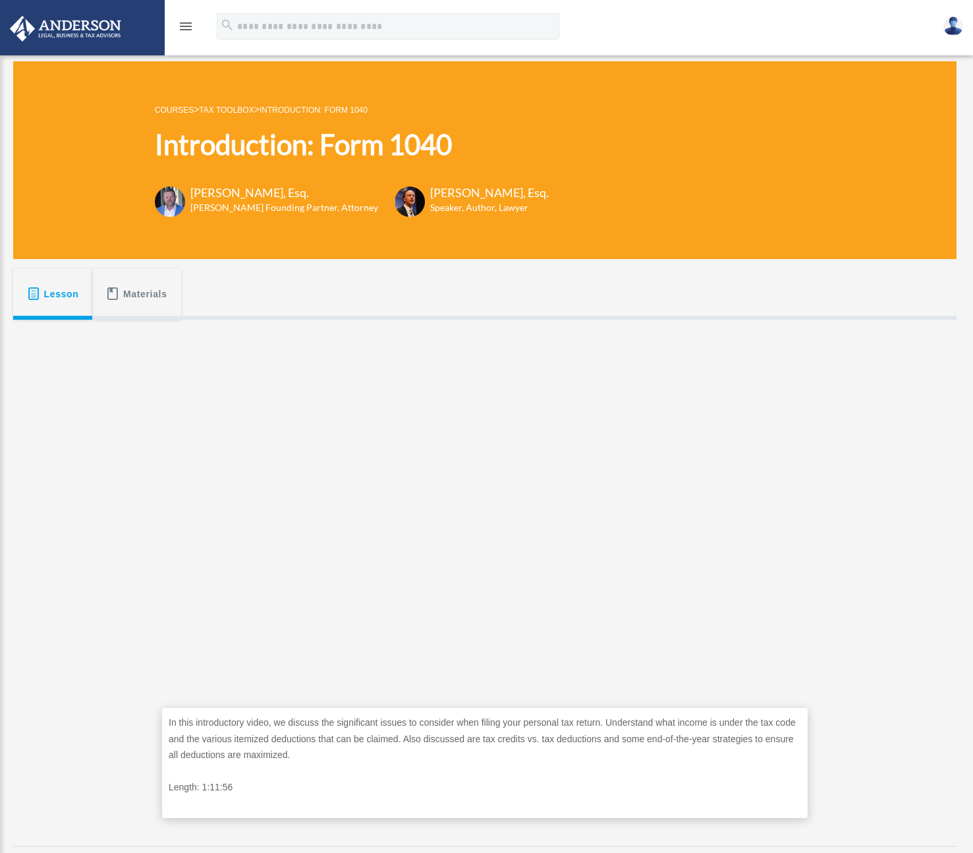
click at [244, 107] on link "Tax Toolbox" at bounding box center [226, 109] width 55 height 9
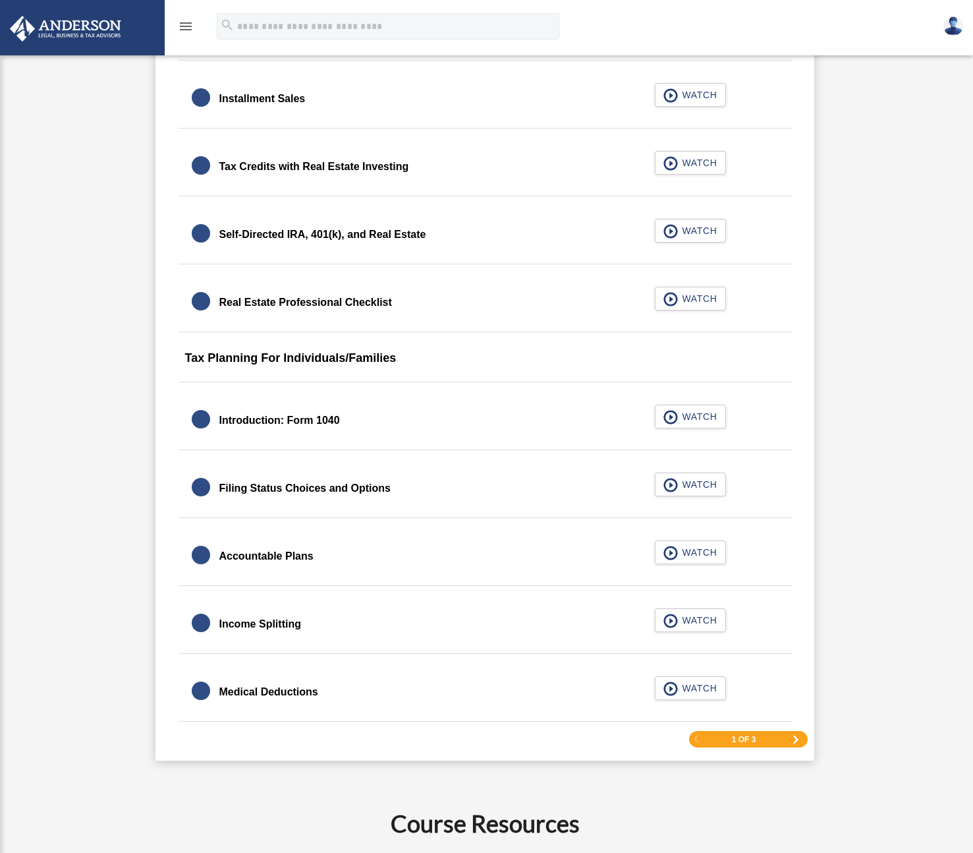
scroll to position [1904, 0]
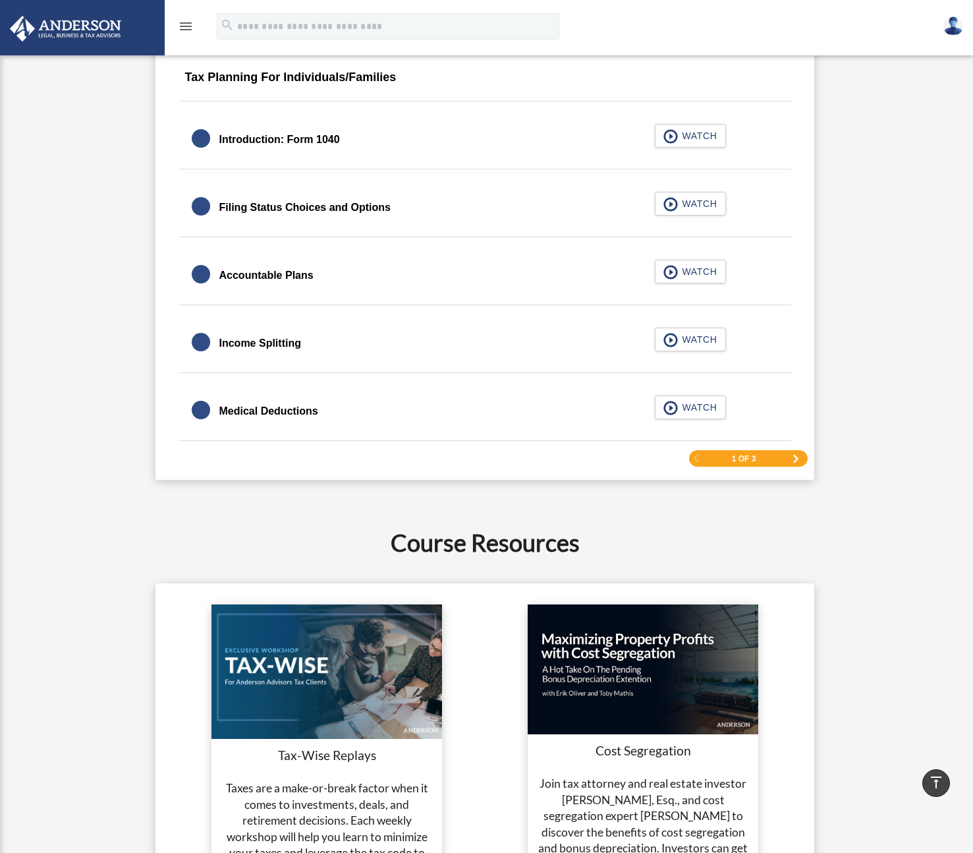
click at [799, 461] on span "Next Page" at bounding box center [796, 459] width 8 height 8
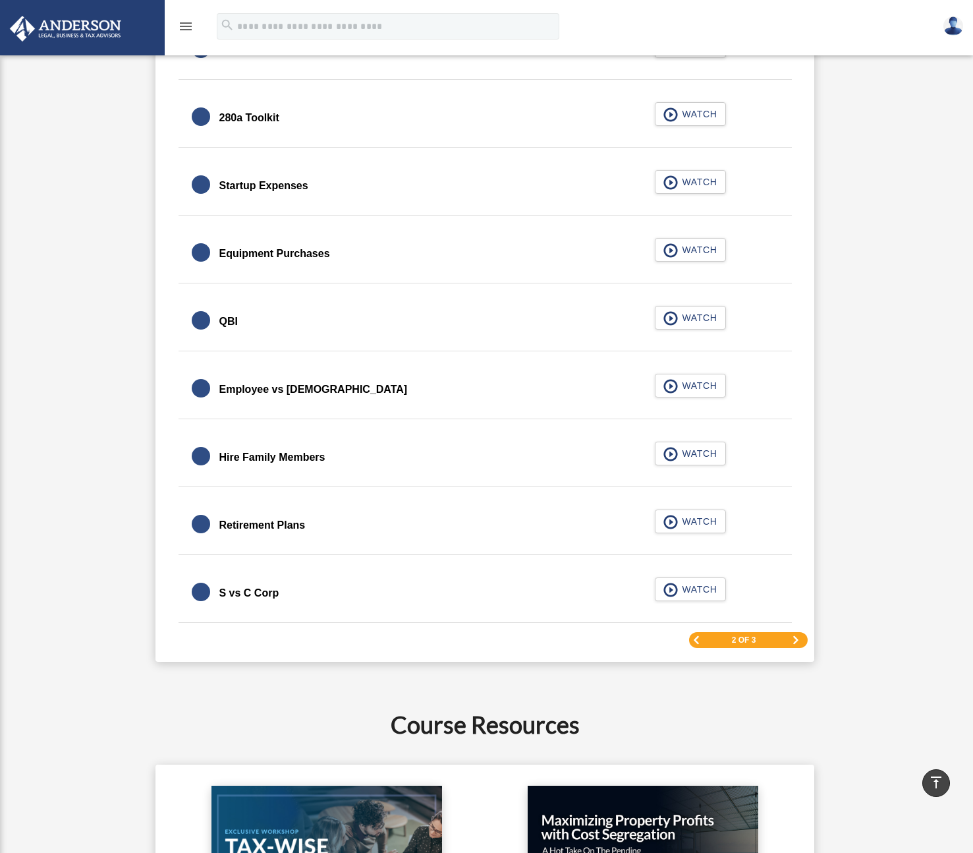
scroll to position [1672, 0]
click at [797, 639] on span "Next Page" at bounding box center [796, 639] width 8 height 8
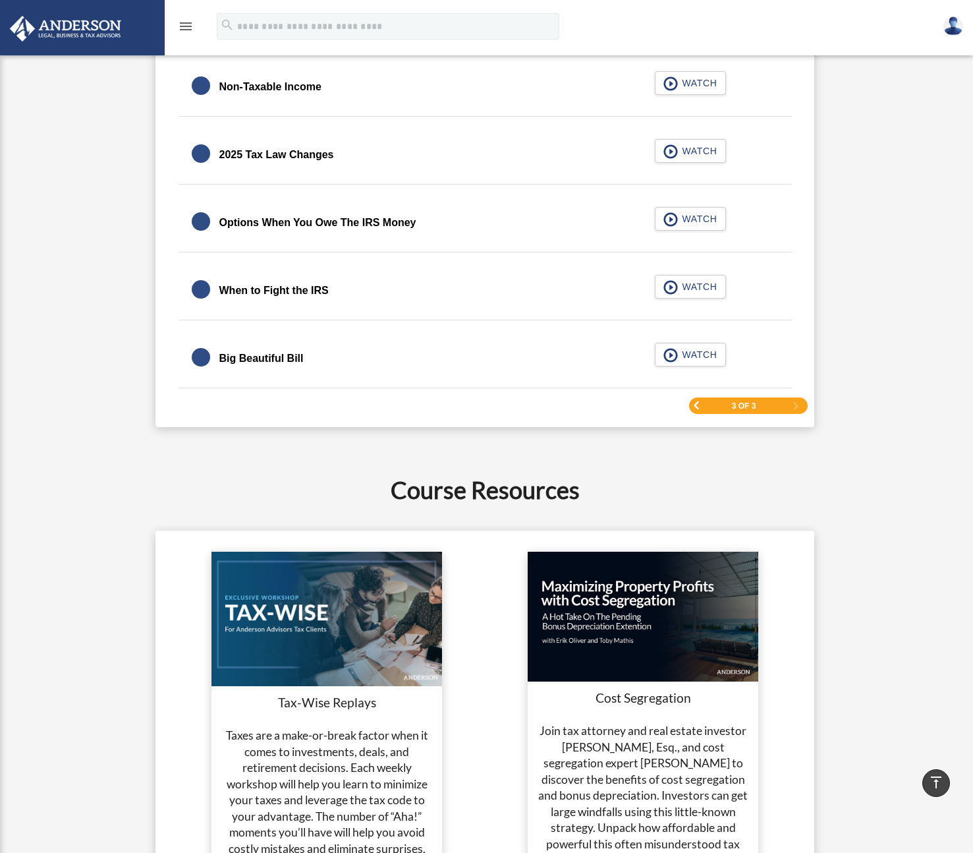
scroll to position [1688, 0]
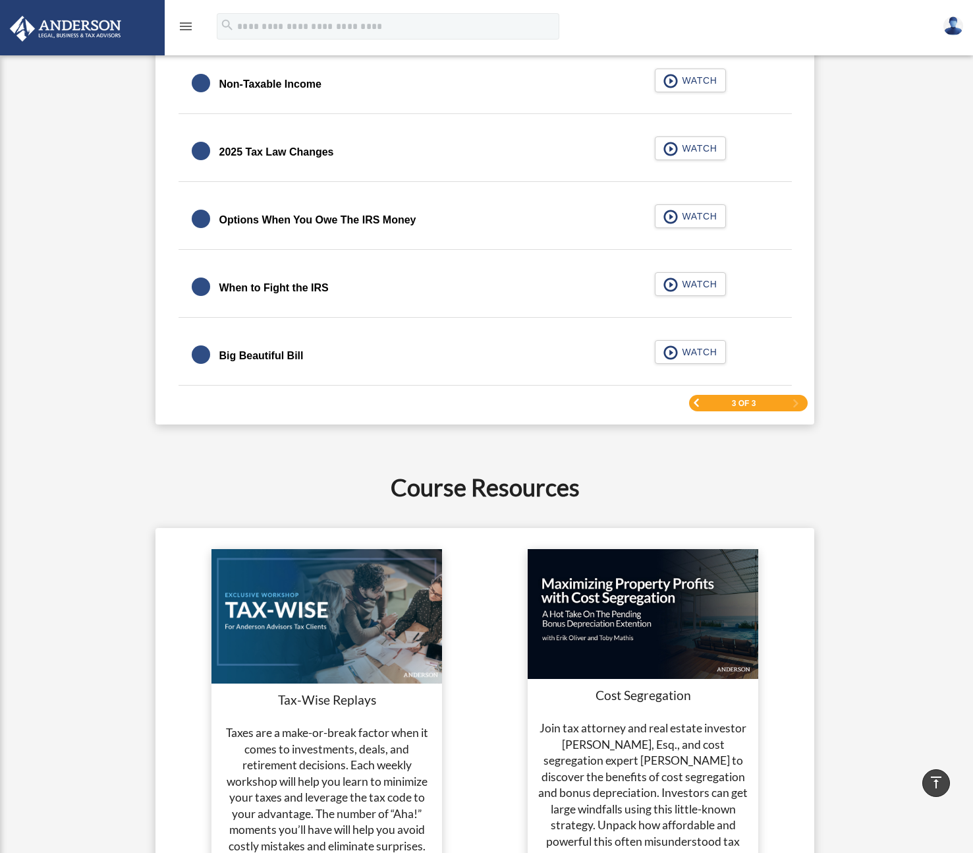
click at [700, 405] on div "3 of 3" at bounding box center [748, 403] width 119 height 16
click at [698, 405] on span "Previous Page" at bounding box center [697, 403] width 8 height 8
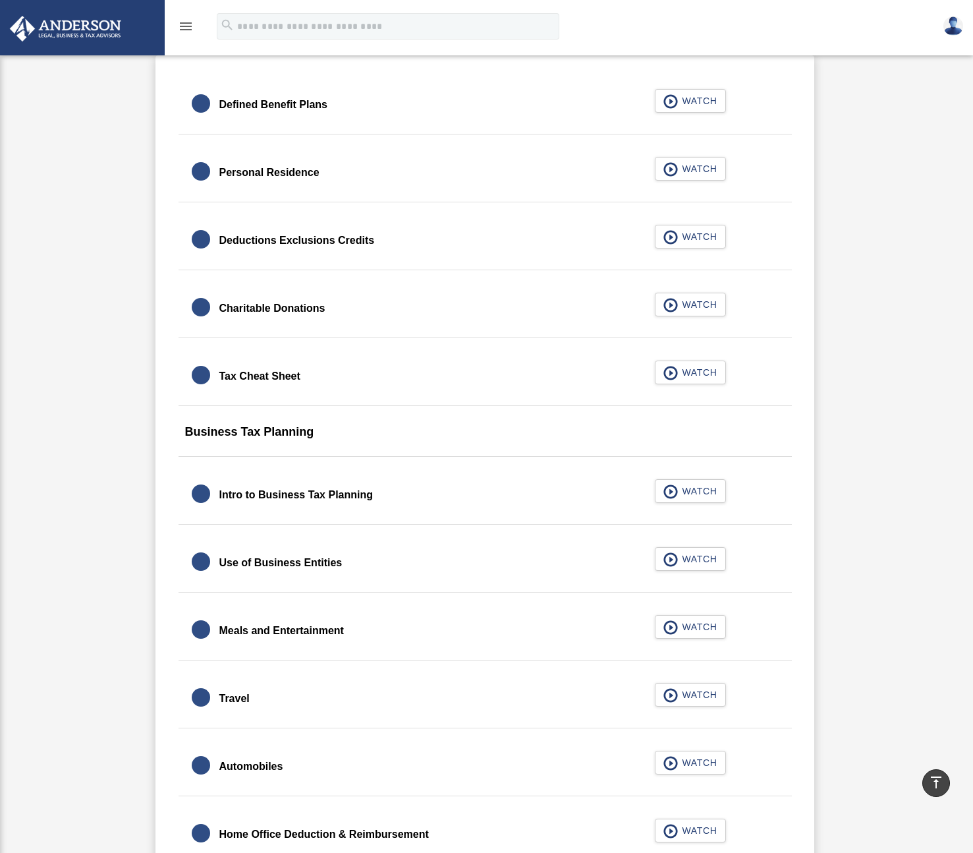
scroll to position [661, 0]
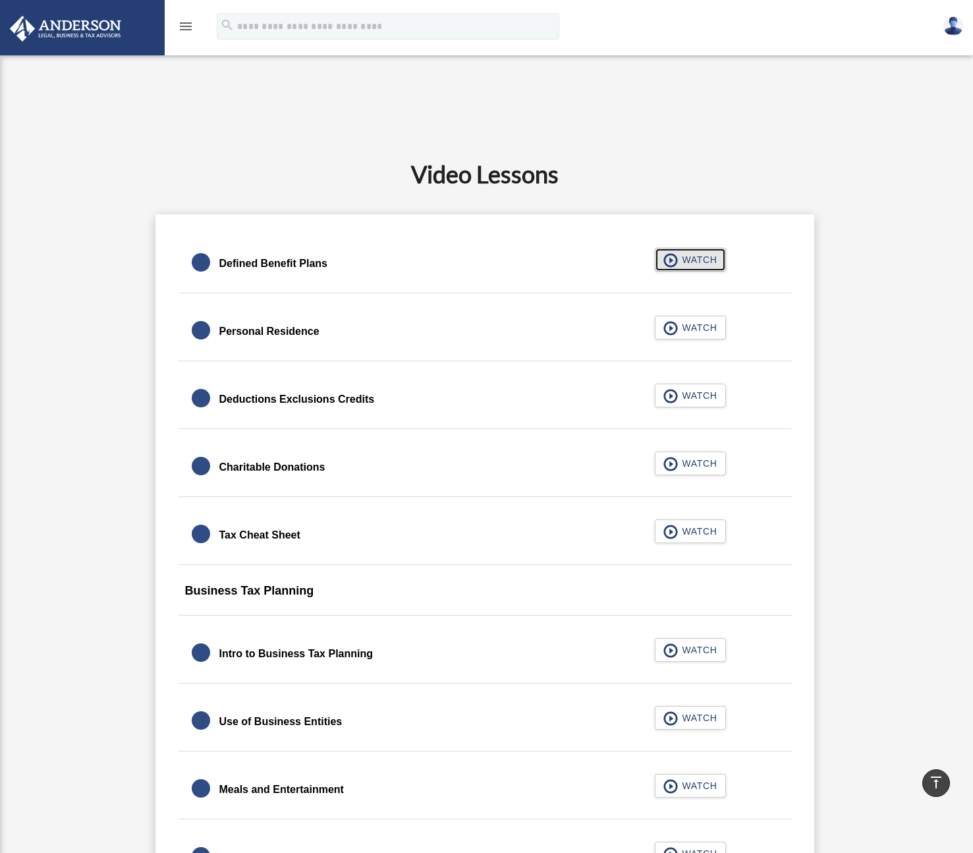
click at [672, 264] on span "button" at bounding box center [671, 260] width 15 height 14
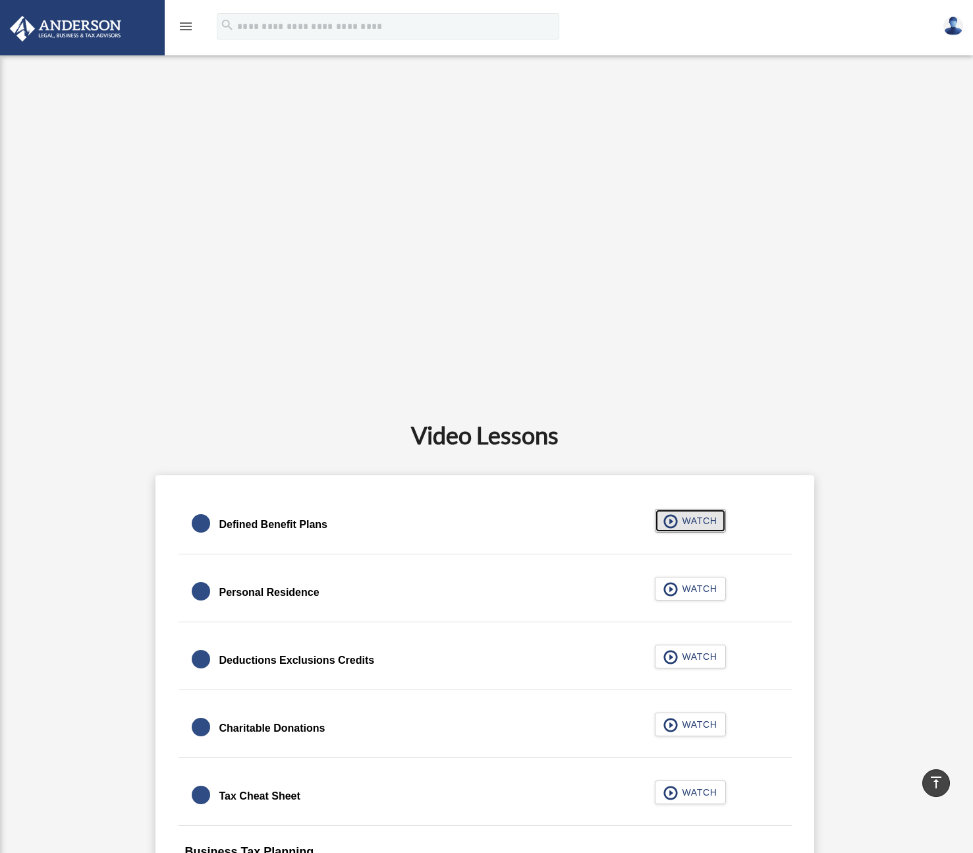
scroll to position [345, 0]
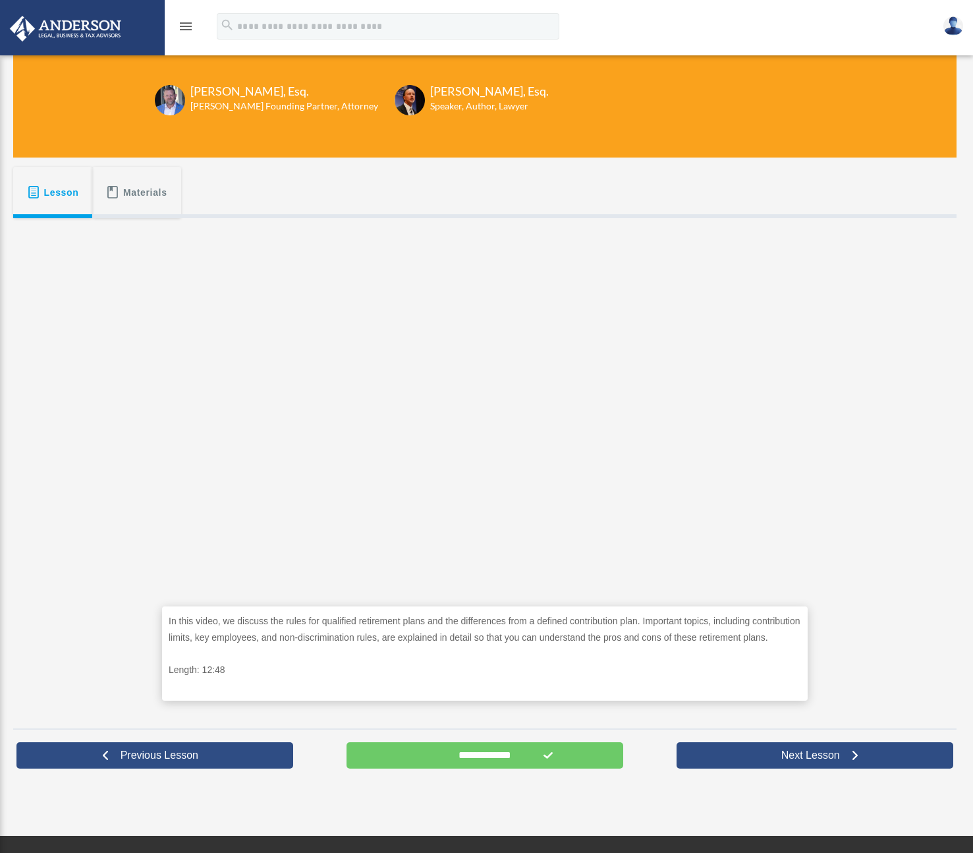
scroll to position [102, 0]
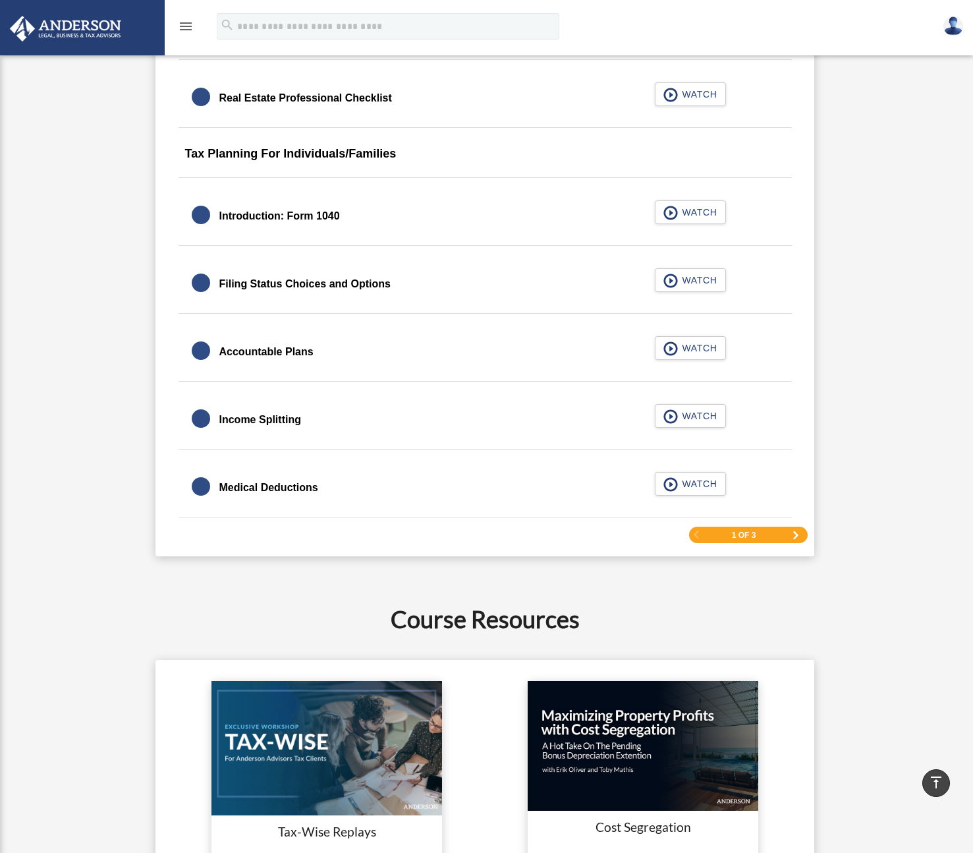
scroll to position [1798, 0]
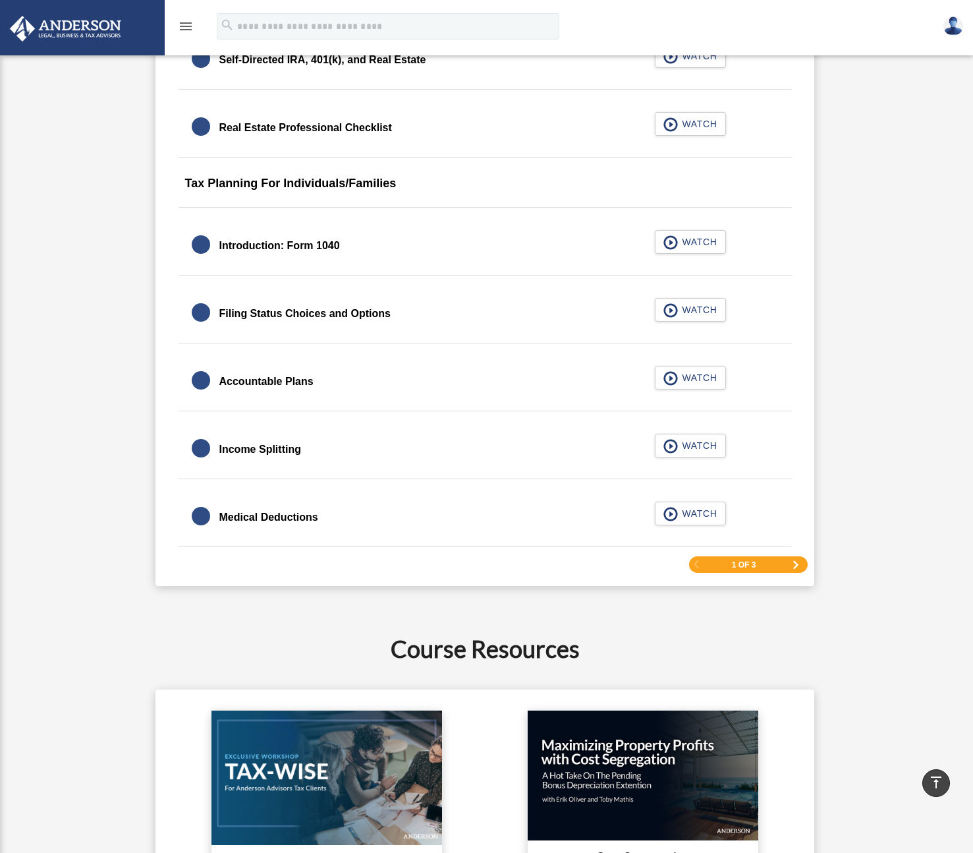
click at [792, 565] on span "Next Page" at bounding box center [796, 565] width 8 height 8
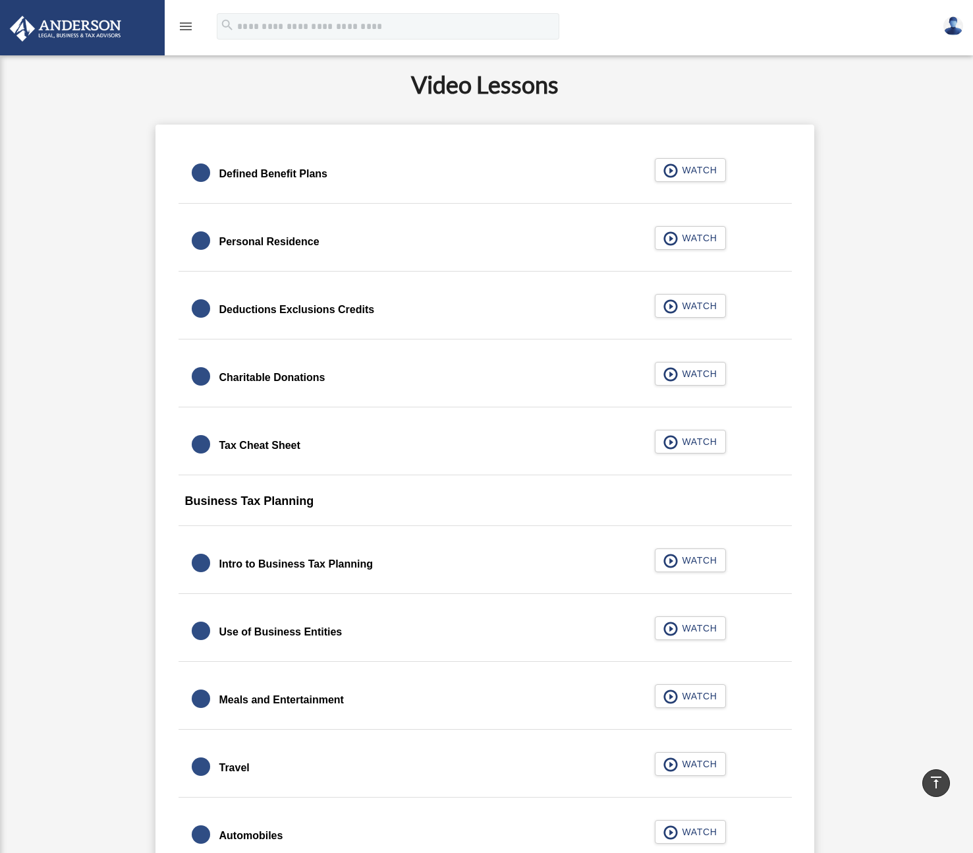
scroll to position [750, 0]
click at [673, 242] on span "button" at bounding box center [671, 239] width 15 height 14
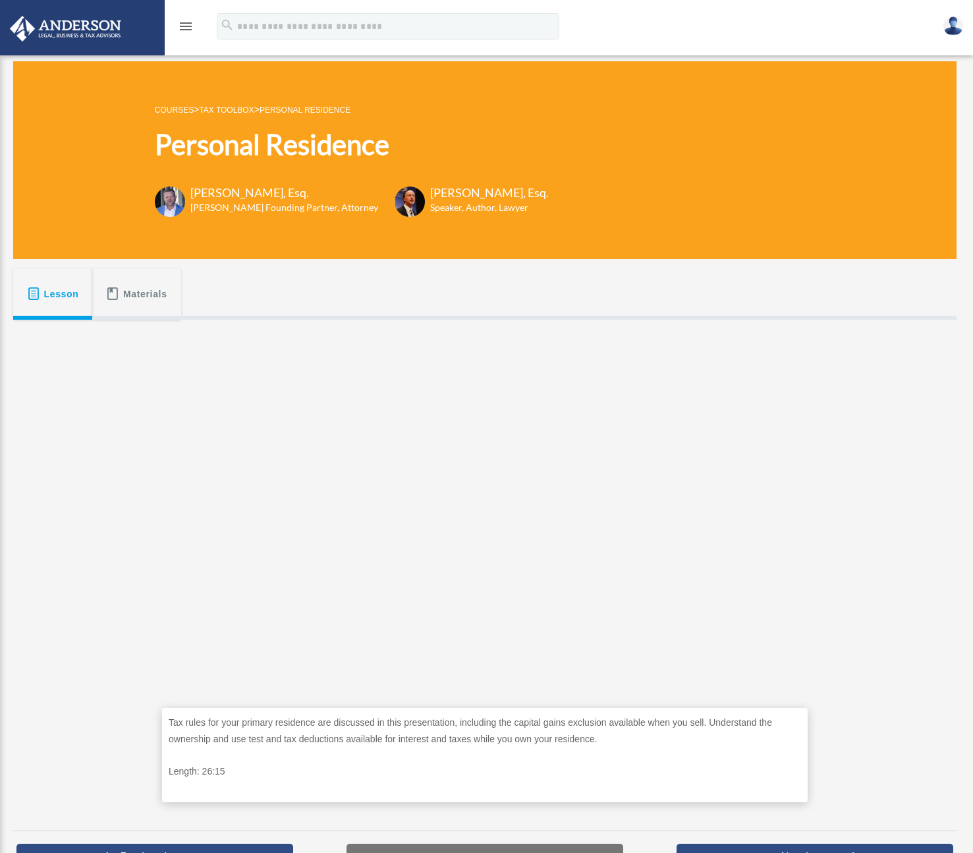
click at [894, 623] on div "Tax rules for your primary residence are discussed in this presentation, includ…" at bounding box center [485, 570] width 944 height 501
click at [291, 107] on link "Personal Residence" at bounding box center [305, 109] width 91 height 9
